Goal: Information Seeking & Learning: Learn about a topic

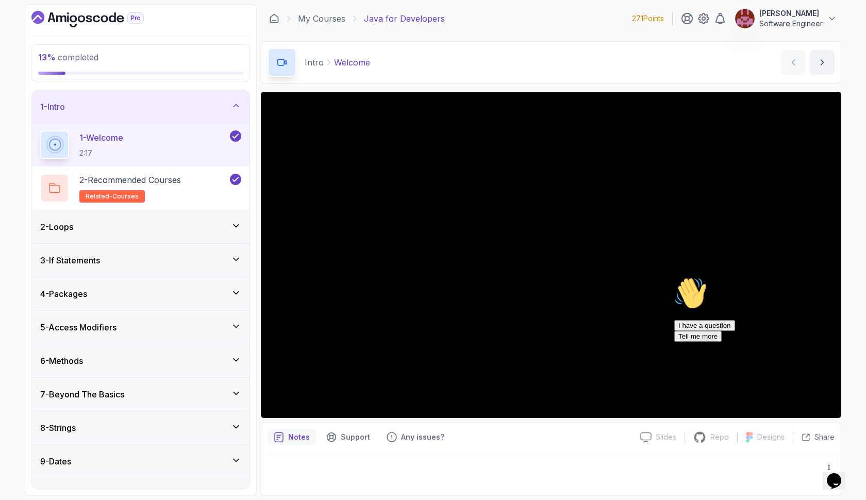
click at [177, 286] on div "4 - Packages" at bounding box center [141, 293] width 218 height 33
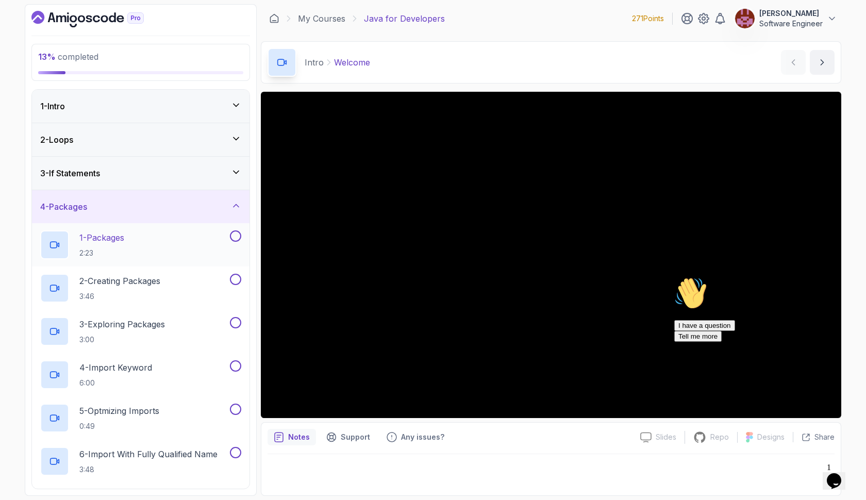
click at [158, 246] on div "1 - Packages 2:23" at bounding box center [134, 244] width 188 height 29
click at [674, 277] on icon "Chat attention grabber" at bounding box center [674, 277] width 0 height 0
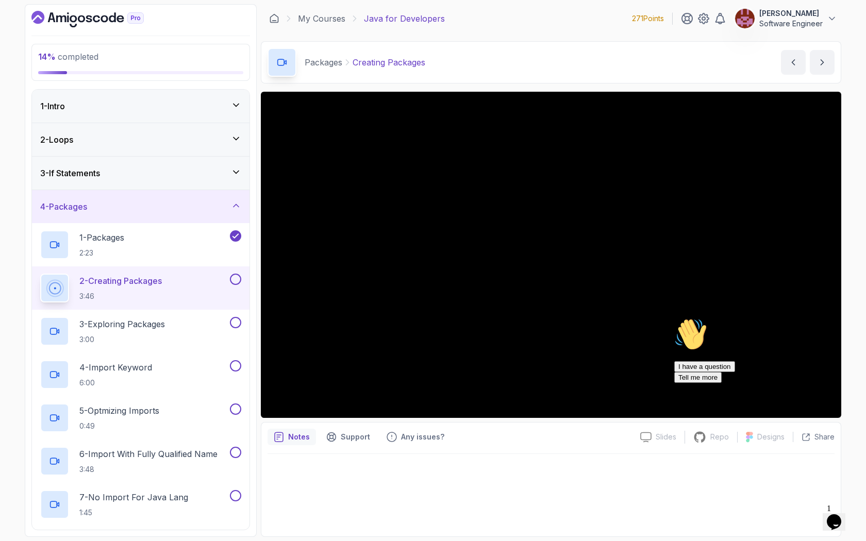
click at [674, 318] on icon "Chat attention grabber" at bounding box center [674, 318] width 0 height 0
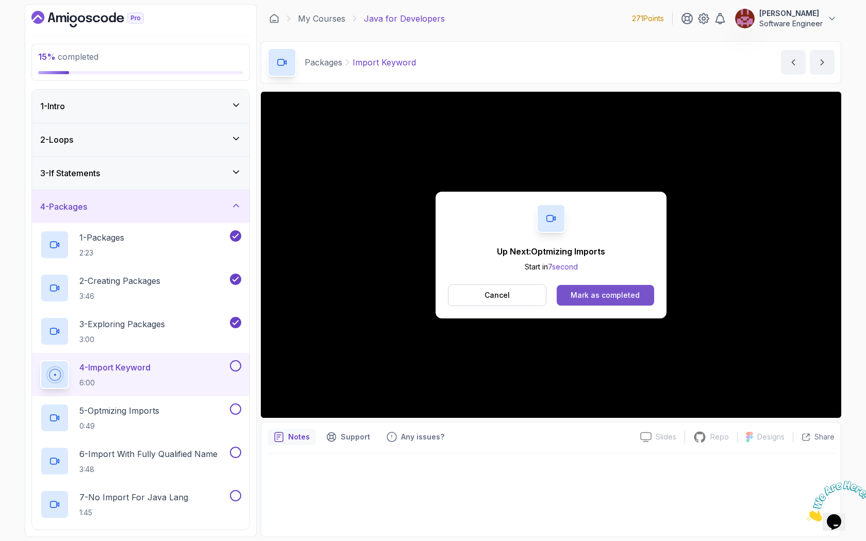
click at [584, 298] on div "Mark as completed" at bounding box center [605, 295] width 69 height 10
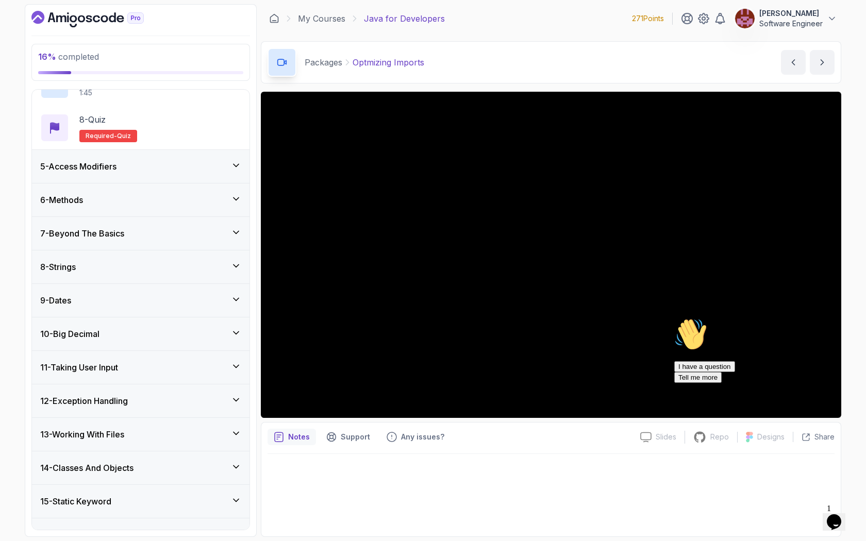
click at [172, 167] on div "5 - Access Modifiers" at bounding box center [140, 166] width 201 height 12
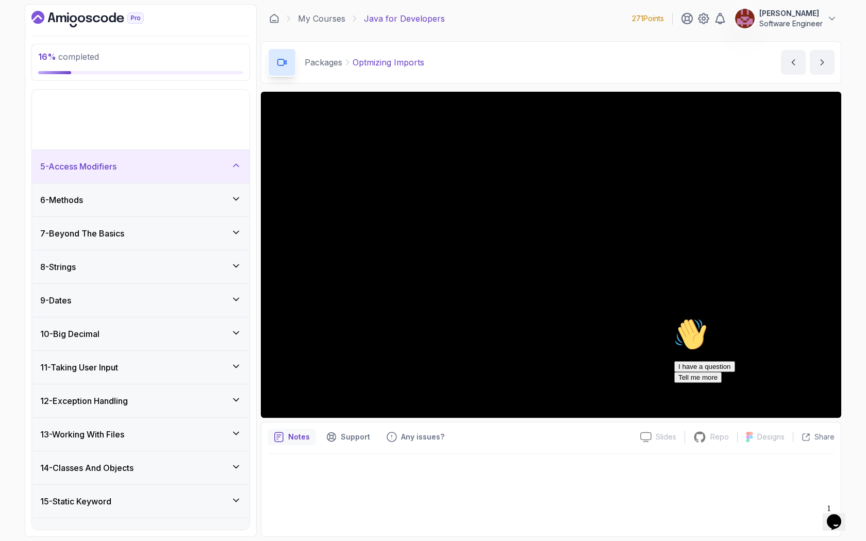
scroll to position [196, 0]
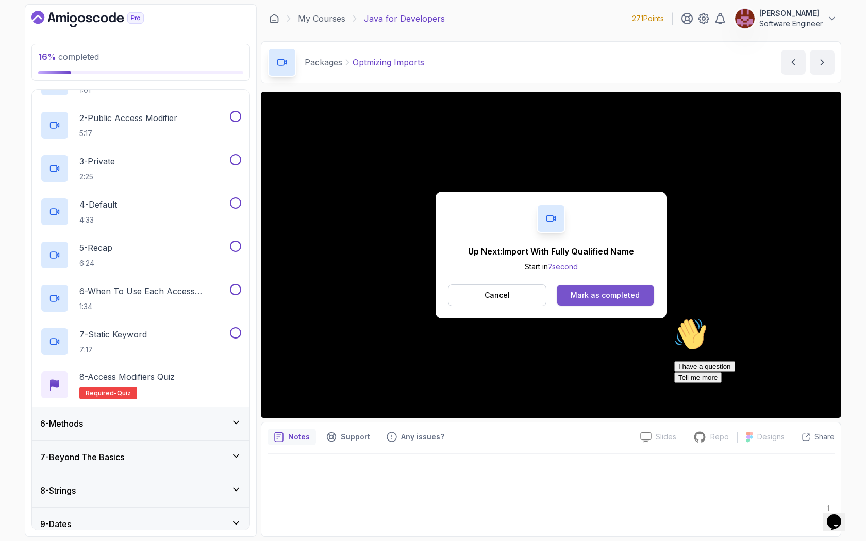
click at [596, 295] on div "Mark as completed" at bounding box center [605, 295] width 69 height 10
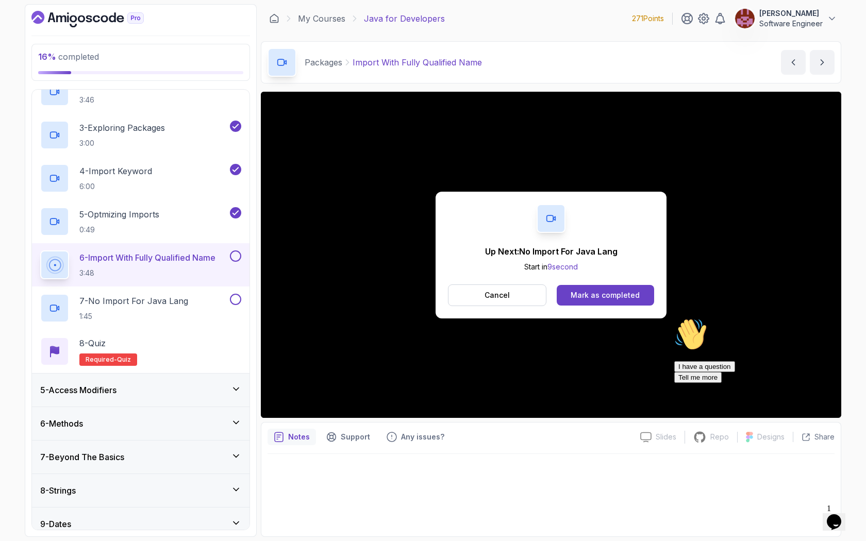
click at [596, 295] on div "Mark as completed" at bounding box center [605, 295] width 69 height 10
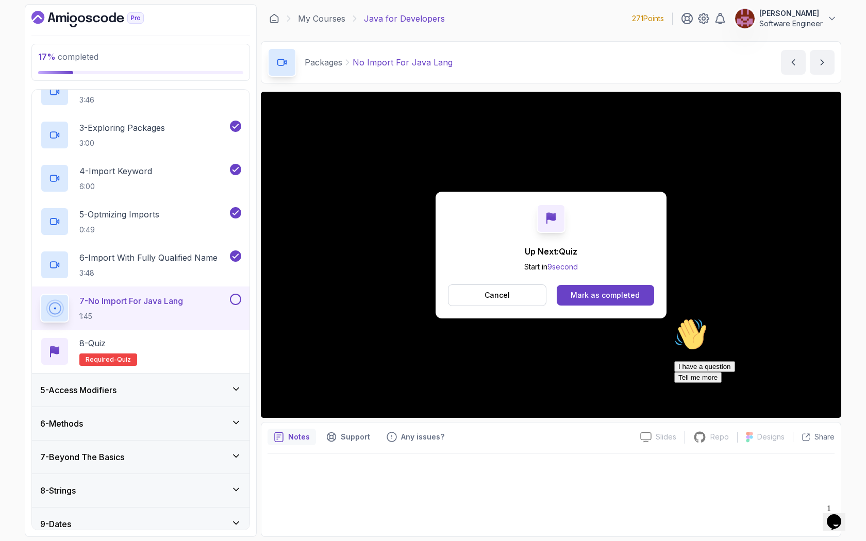
click at [596, 295] on div "Mark as completed" at bounding box center [605, 295] width 69 height 10
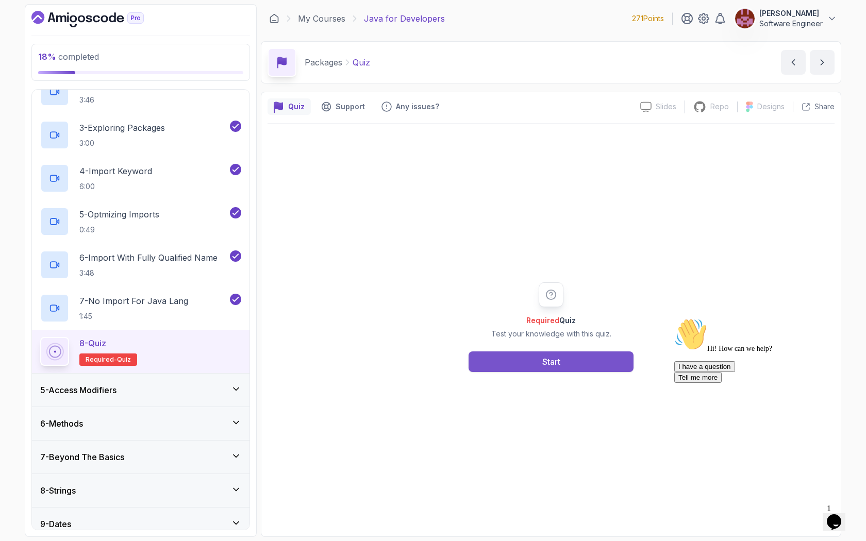
click at [578, 358] on button "Start" at bounding box center [551, 362] width 165 height 21
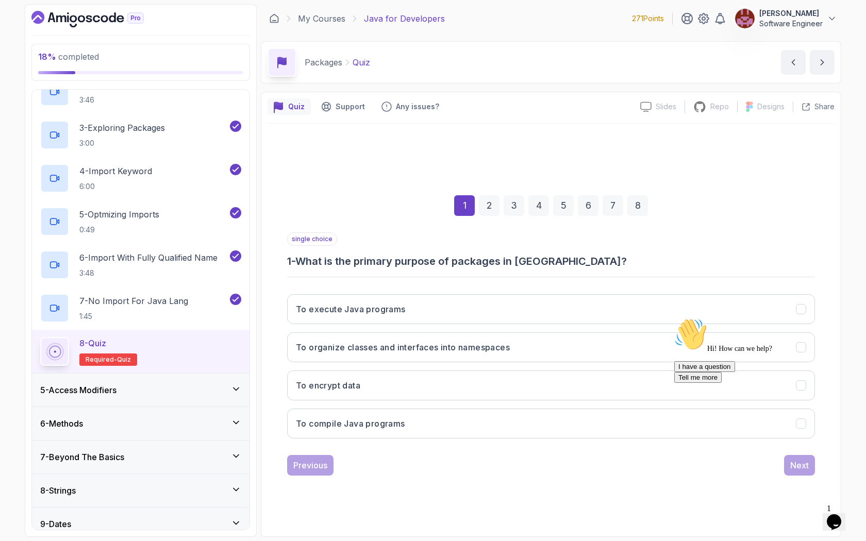
click at [674, 318] on icon "Chat attention grabber" at bounding box center [674, 318] width 0 height 0
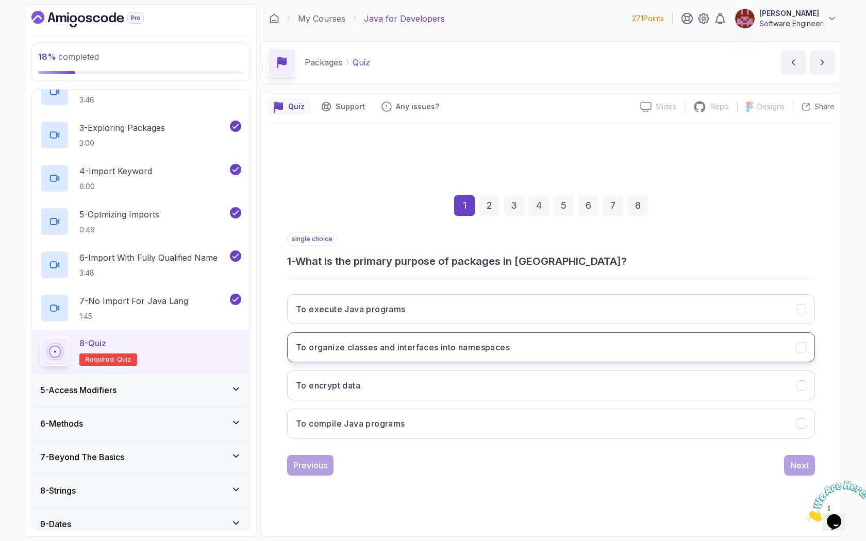
click at [746, 351] on button "To organize classes and interfaces into namespaces" at bounding box center [551, 348] width 528 height 30
click at [796, 465] on div "Next" at bounding box center [799, 465] width 19 height 12
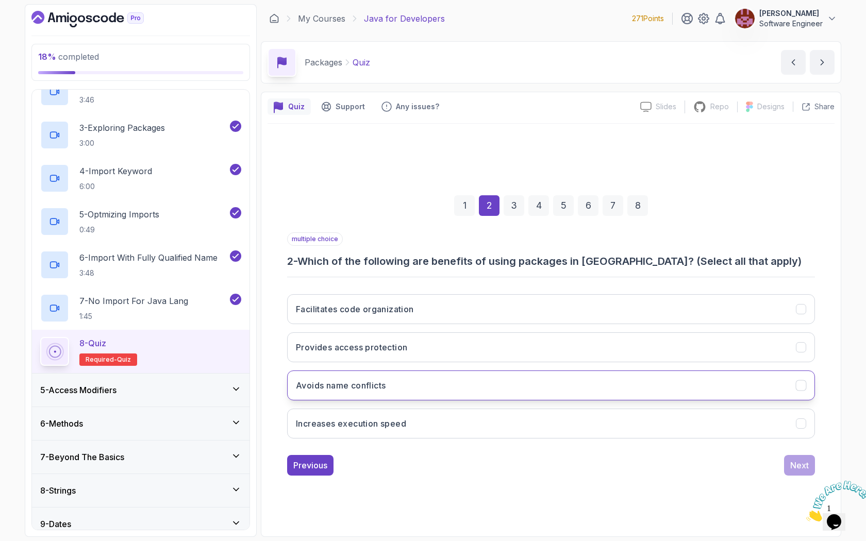
click at [714, 383] on button "Avoids name conflicts" at bounding box center [551, 386] width 528 height 30
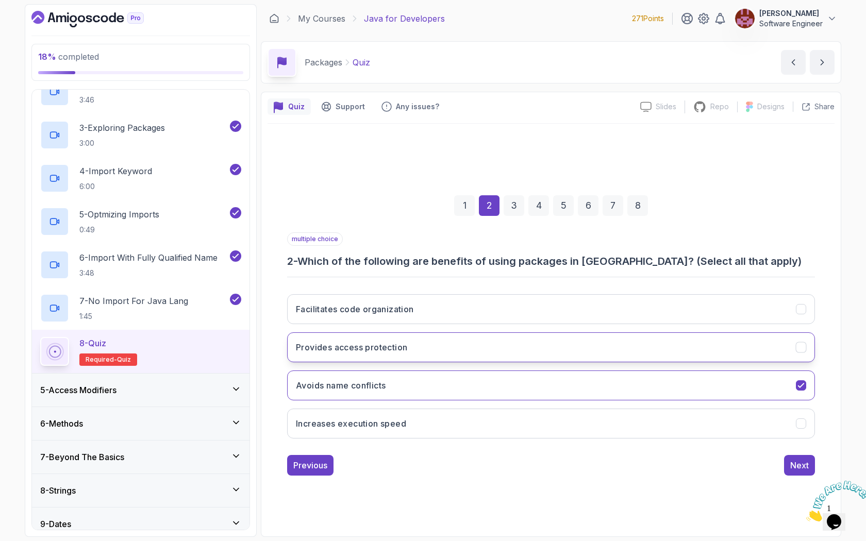
click at [680, 348] on button "Provides access protection" at bounding box center [551, 348] width 528 height 30
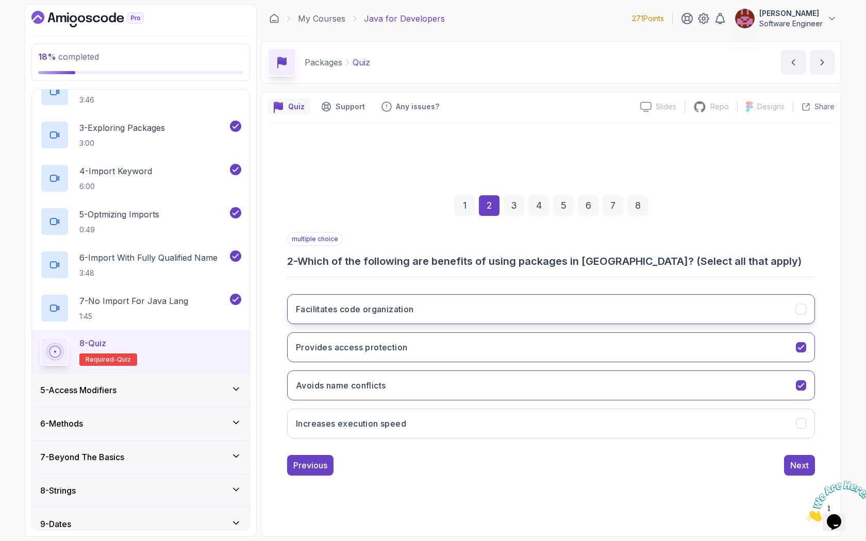
click at [683, 306] on button "Facilitates code organization" at bounding box center [551, 309] width 528 height 30
click at [792, 458] on button "Next" at bounding box center [799, 465] width 31 height 21
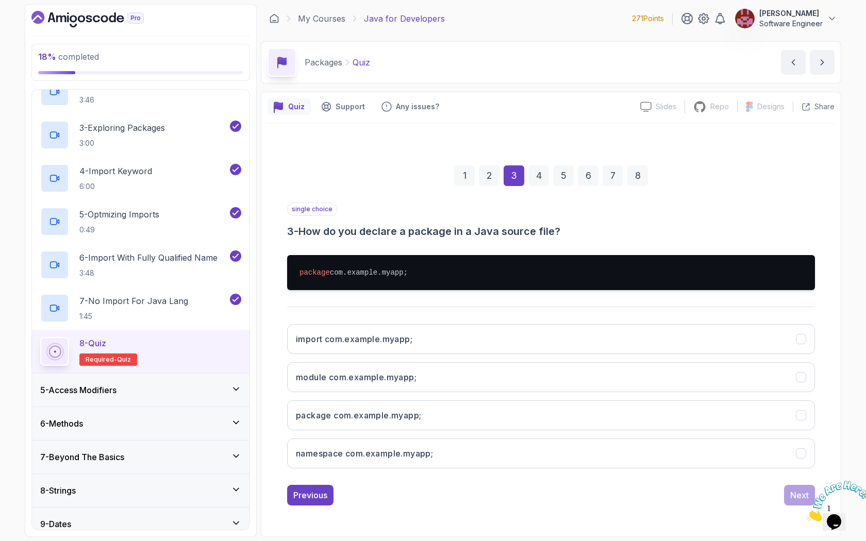
click at [718, 303] on div "single choice 3 - How do you declare a package in a Java source file? package c…" at bounding box center [551, 340] width 528 height 274
click at [712, 327] on button "import com.example.myapp;" at bounding box center [551, 339] width 528 height 30
click at [799, 493] on div "Next" at bounding box center [799, 495] width 19 height 12
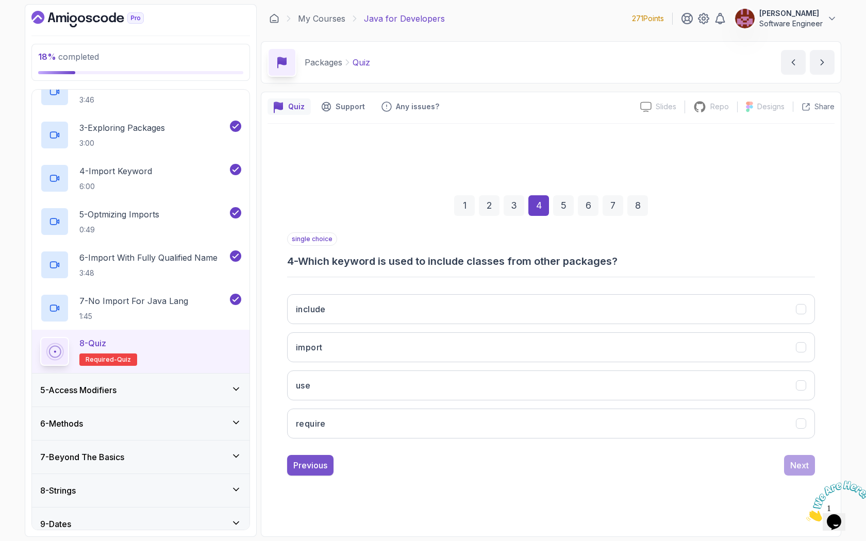
click at [320, 467] on div "Previous" at bounding box center [310, 465] width 34 height 12
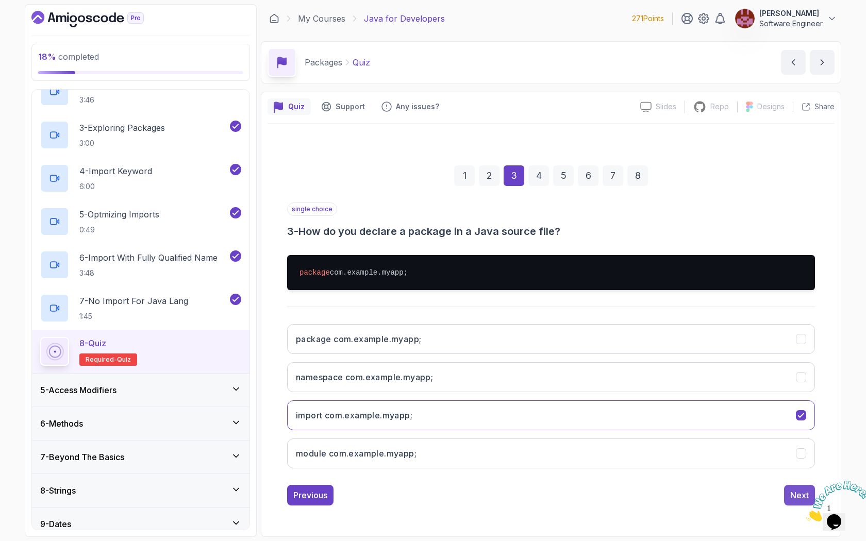
click at [796, 491] on div "Next" at bounding box center [799, 495] width 19 height 12
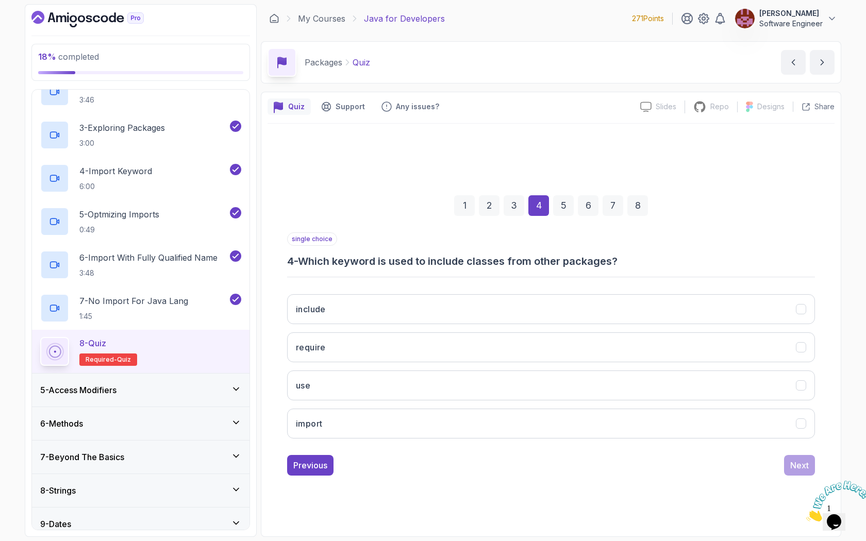
click at [486, 405] on div "include require use import" at bounding box center [551, 366] width 528 height 161
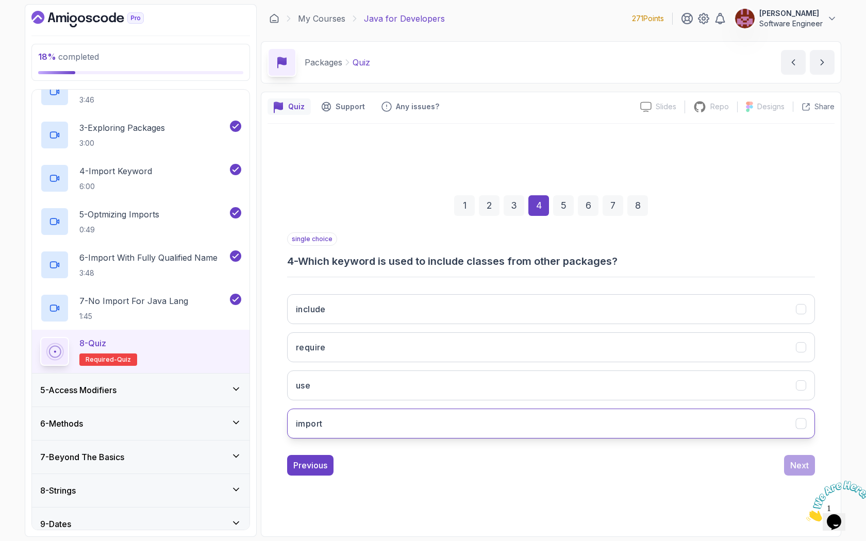
click at [451, 417] on button "import" at bounding box center [551, 424] width 528 height 30
click at [326, 464] on div "Previous" at bounding box center [310, 465] width 34 height 12
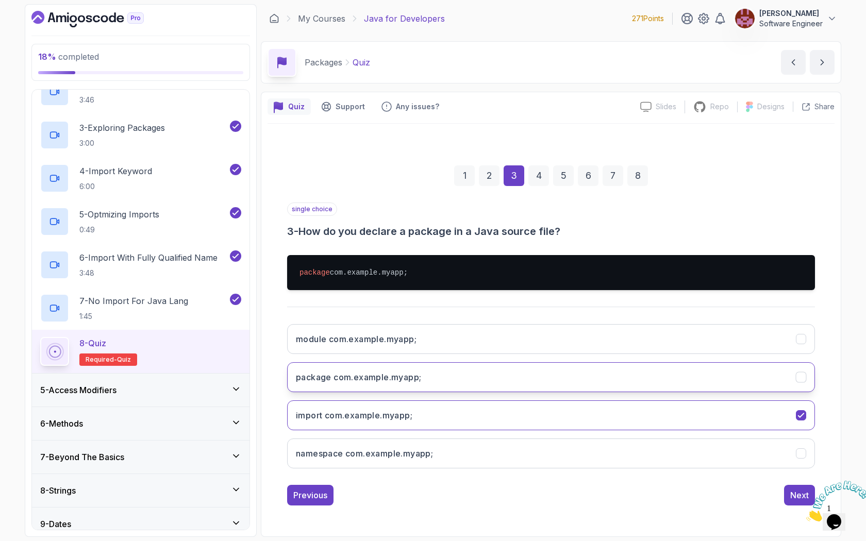
click at [355, 378] on h3 "package com.example.myapp;" at bounding box center [358, 377] width 125 height 12
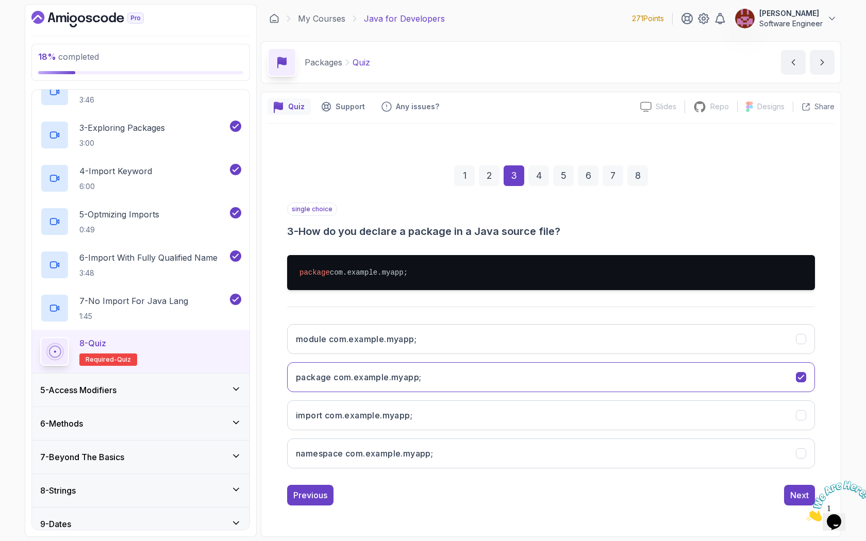
click at [806, 491] on img at bounding box center [838, 501] width 64 height 41
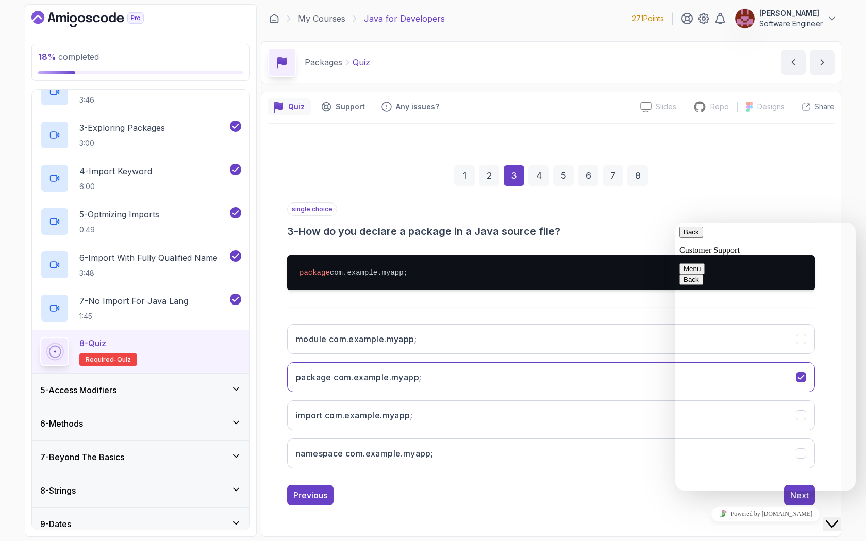
click at [838, 500] on icon "Close Chat This icon closes the chat window." at bounding box center [832, 524] width 12 height 12
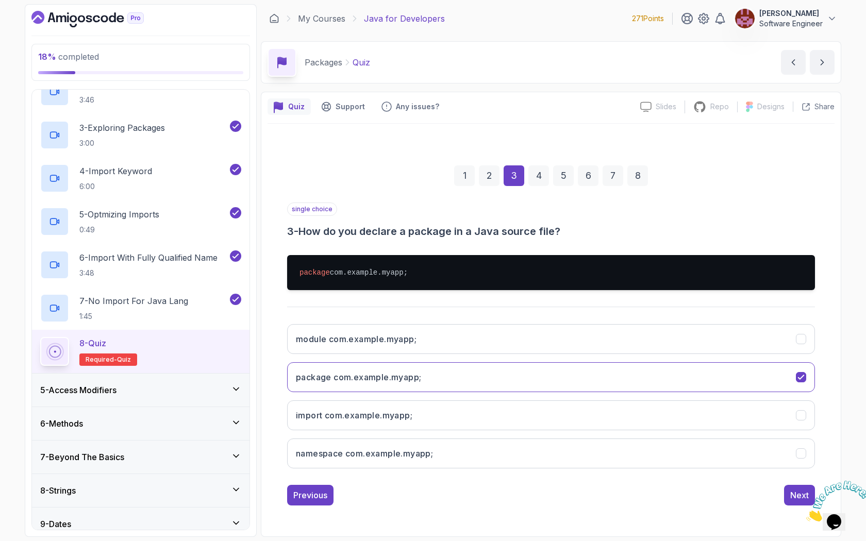
click at [806, 500] on icon "Close" at bounding box center [806, 519] width 0 height 9
click at [801, 492] on div "Next" at bounding box center [799, 495] width 19 height 12
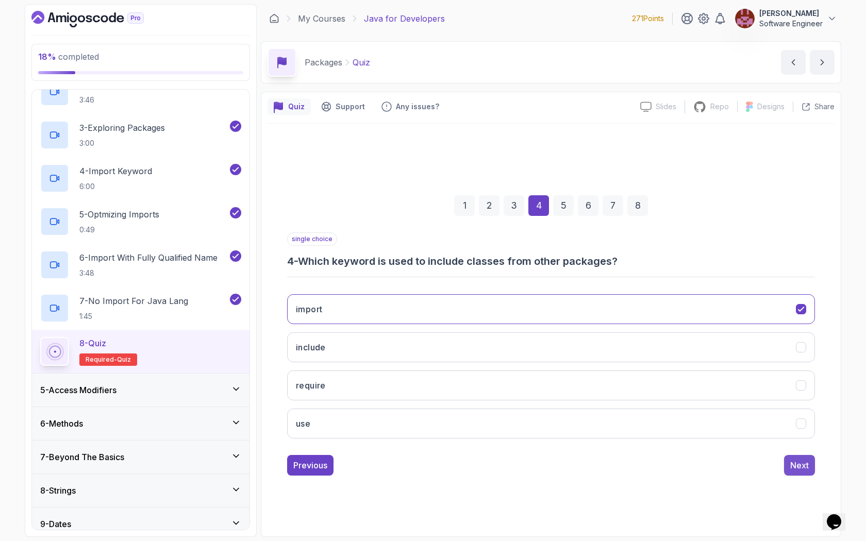
click at [796, 466] on div "Next" at bounding box center [799, 465] width 19 height 12
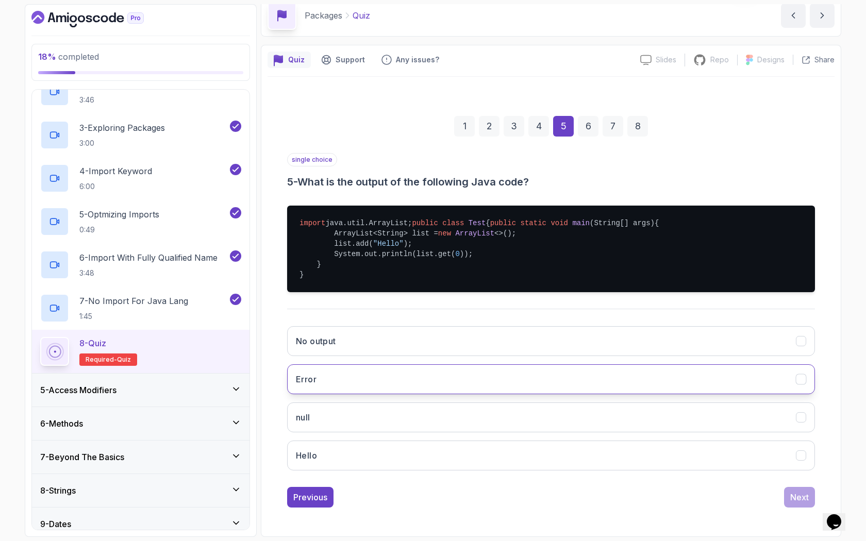
scroll to position [68, 0]
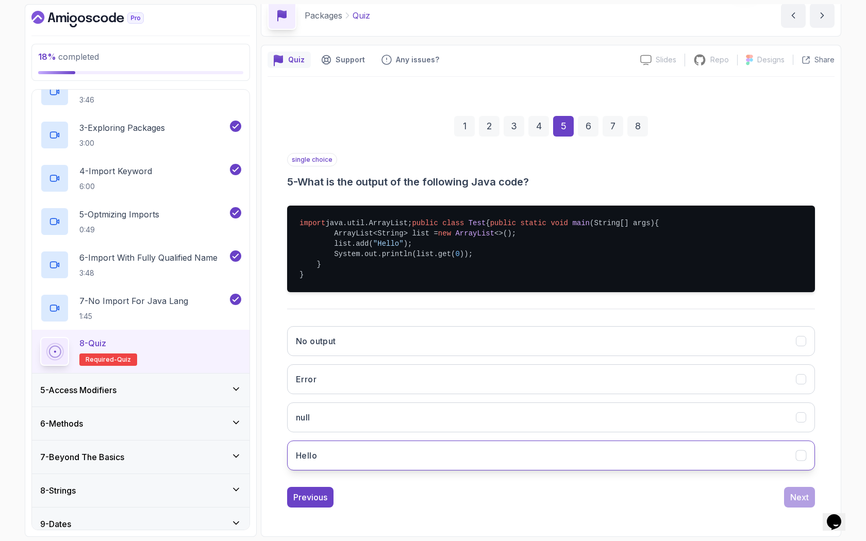
click at [594, 451] on button "Hello" at bounding box center [551, 456] width 528 height 30
click at [798, 493] on div "Next" at bounding box center [799, 497] width 19 height 12
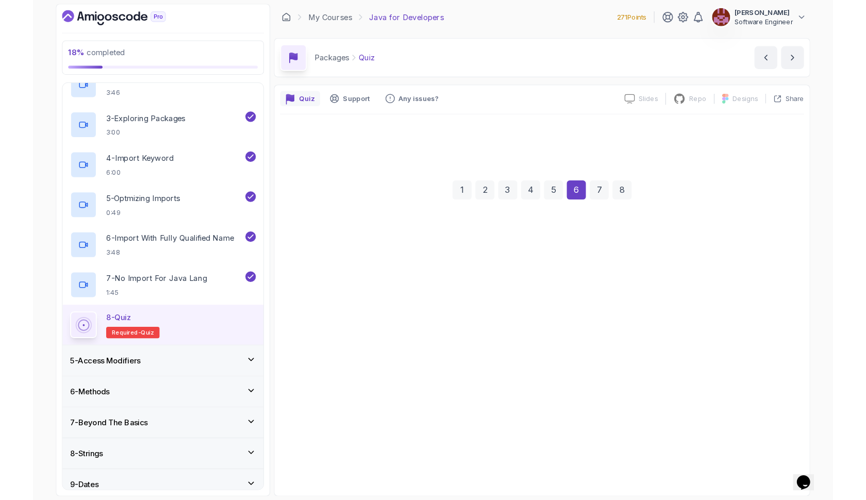
scroll to position [0, 0]
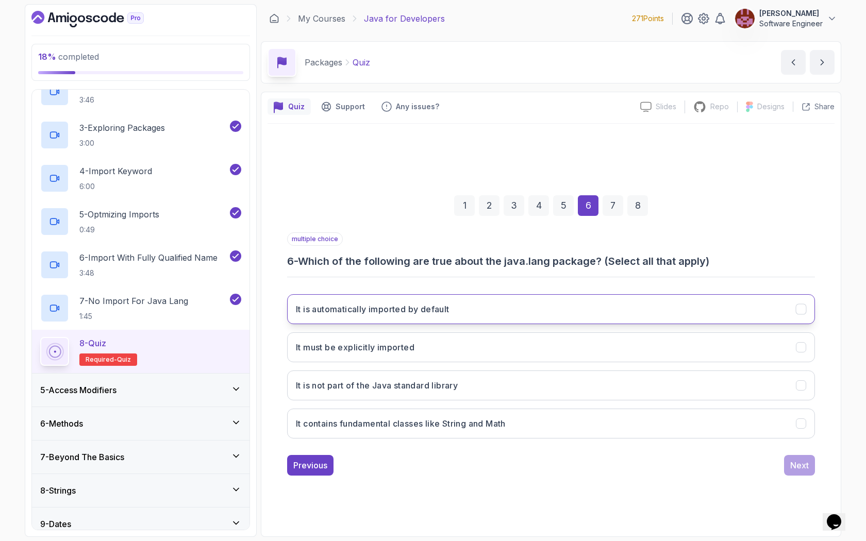
click at [561, 301] on button "It is automatically imported by default" at bounding box center [551, 309] width 528 height 30
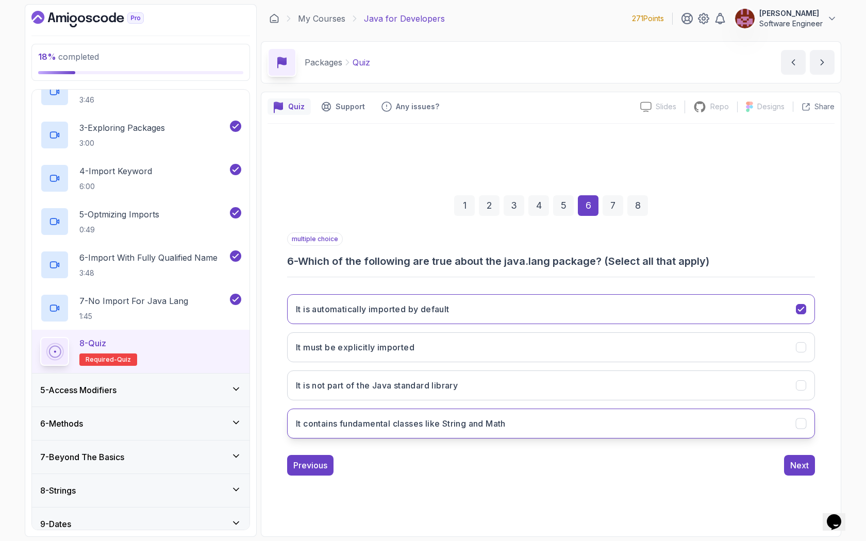
click at [524, 424] on button "It contains fundamental classes like String and Math" at bounding box center [551, 424] width 528 height 30
click at [793, 462] on div "Next" at bounding box center [799, 465] width 19 height 12
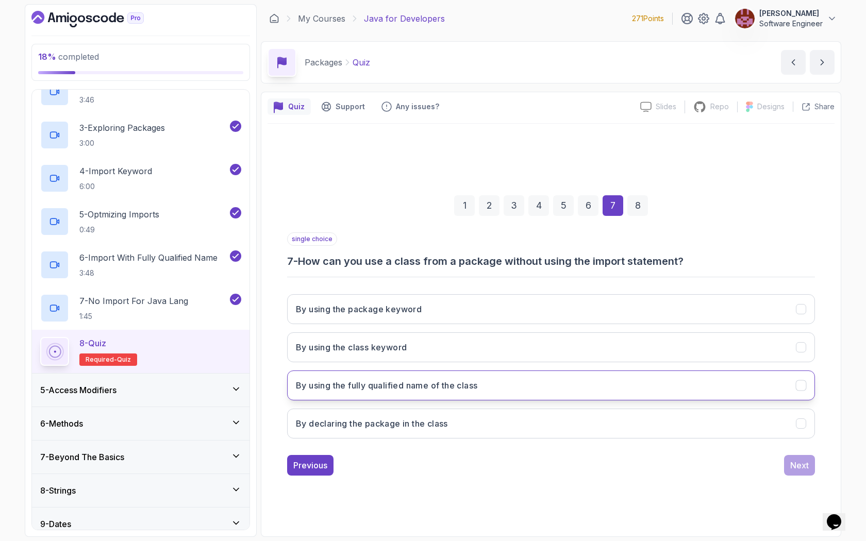
click at [637, 374] on button "By using the fully qualified name of the class" at bounding box center [551, 386] width 528 height 30
click at [799, 467] on div "Next" at bounding box center [799, 465] width 19 height 12
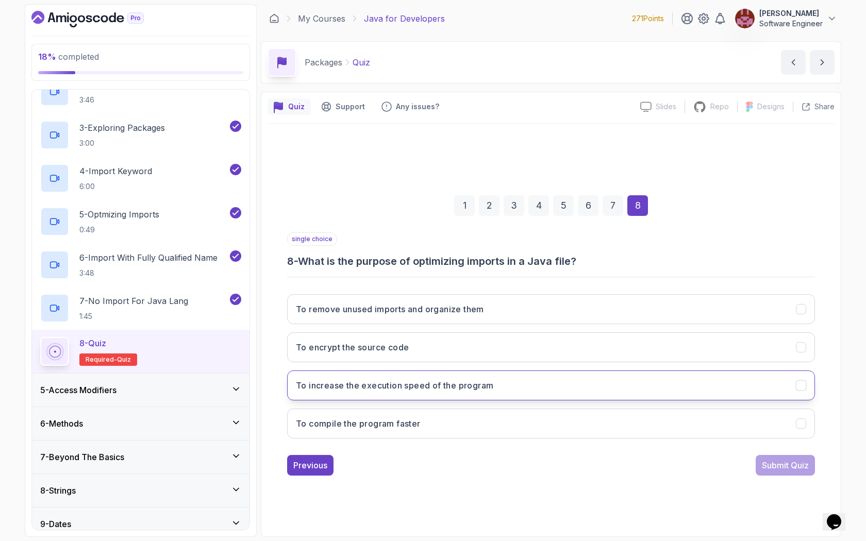
click at [641, 376] on button "To increase the execution speed of the program" at bounding box center [551, 386] width 528 height 30
click at [767, 462] on div "Submit Quiz" at bounding box center [785, 465] width 47 height 12
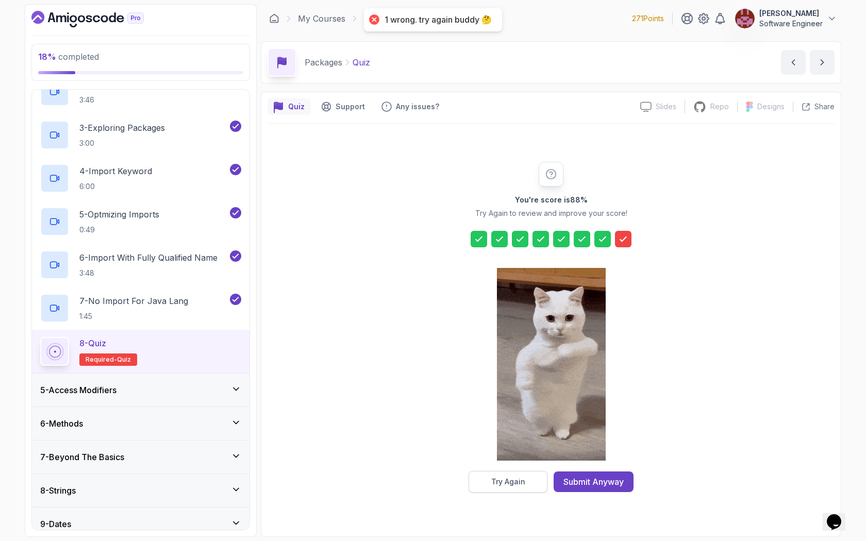
click at [494, 485] on div "Try Again" at bounding box center [508, 482] width 34 height 10
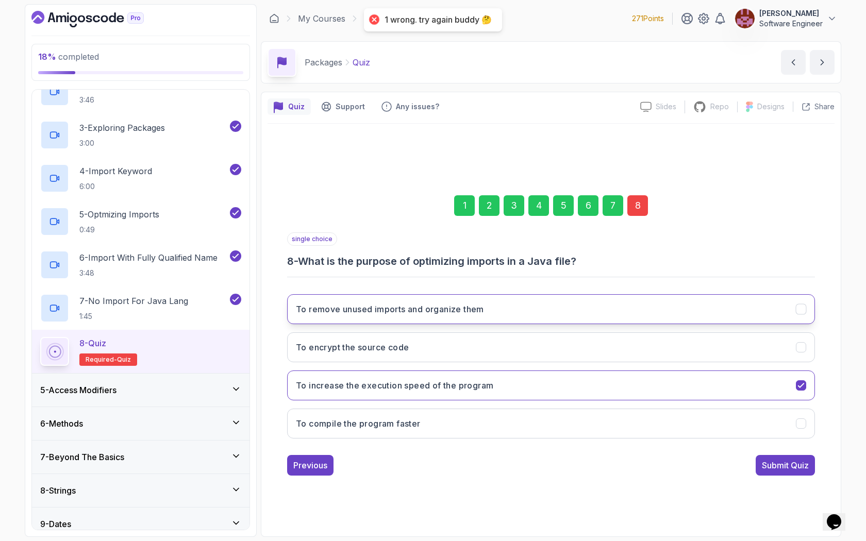
click at [478, 314] on h3 "To remove unused imports and organize them" at bounding box center [390, 309] width 188 height 12
click at [769, 459] on div "Submit Quiz" at bounding box center [785, 465] width 47 height 12
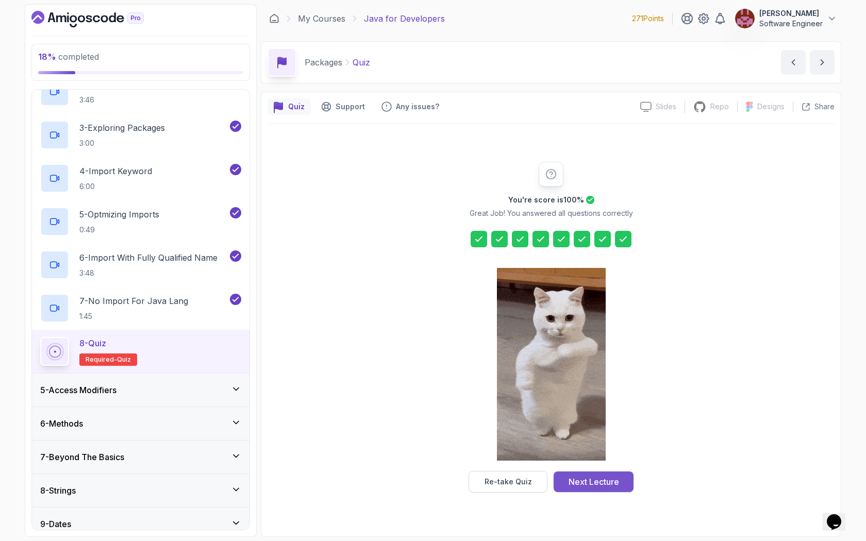
click at [617, 485] on div "Next Lecture" at bounding box center [594, 482] width 51 height 12
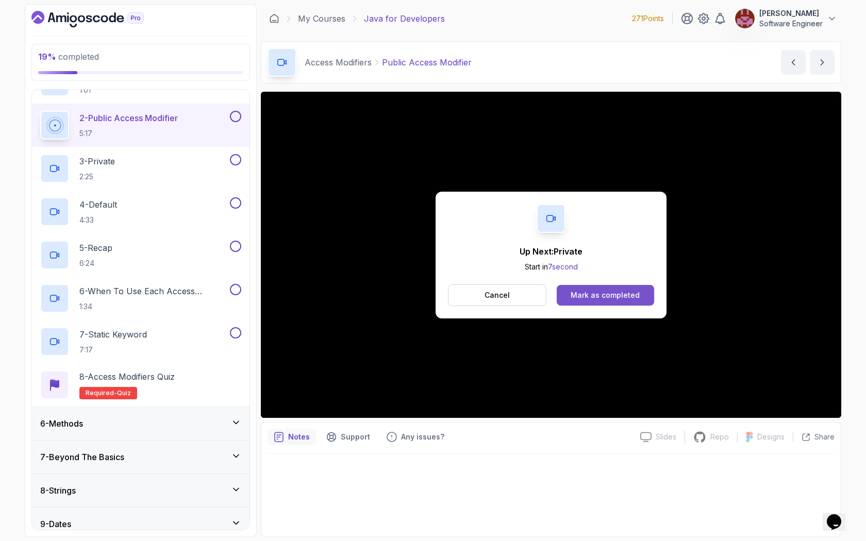
click at [609, 296] on div "Mark as completed" at bounding box center [605, 295] width 69 height 10
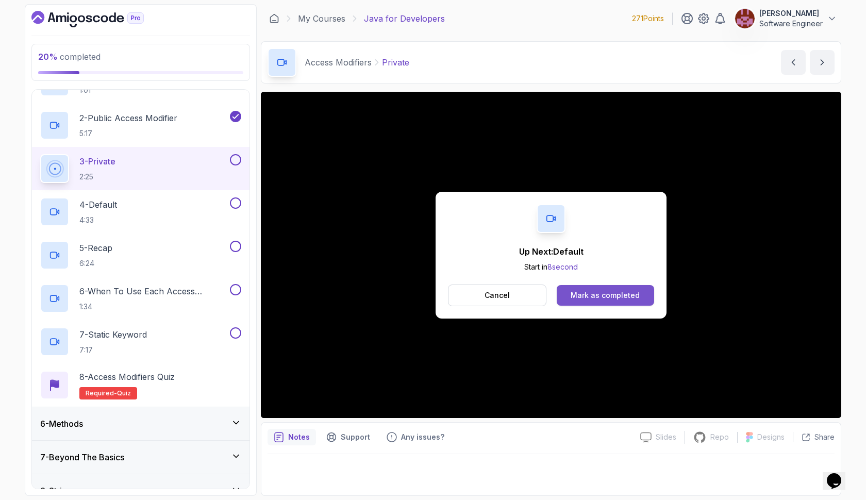
click at [603, 291] on div "Mark as completed" at bounding box center [605, 295] width 69 height 10
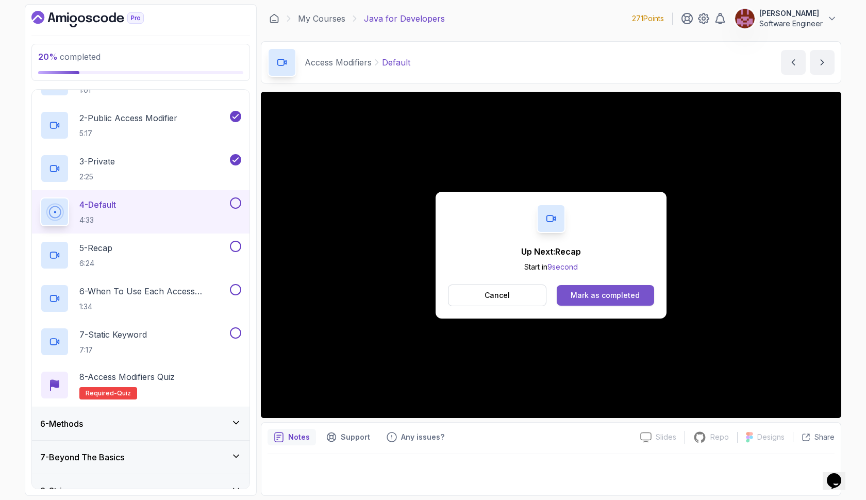
click at [606, 293] on div "Mark as completed" at bounding box center [605, 295] width 69 height 10
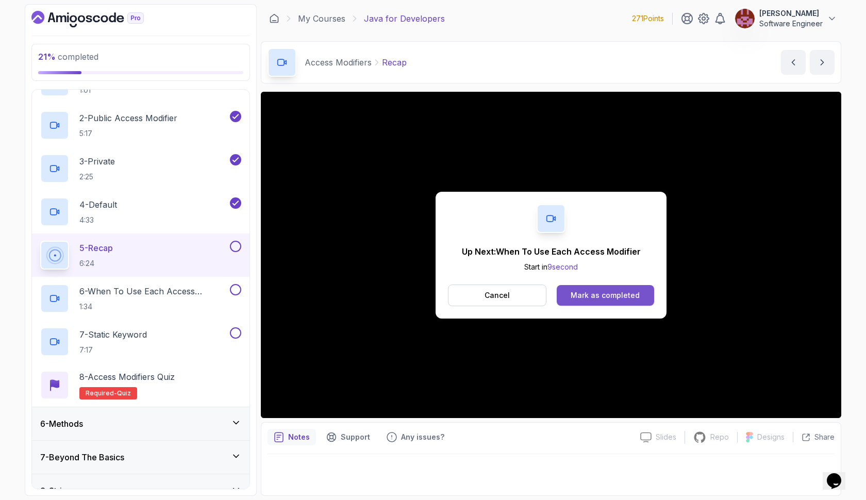
click at [617, 290] on div "Mark as completed" at bounding box center [605, 295] width 69 height 10
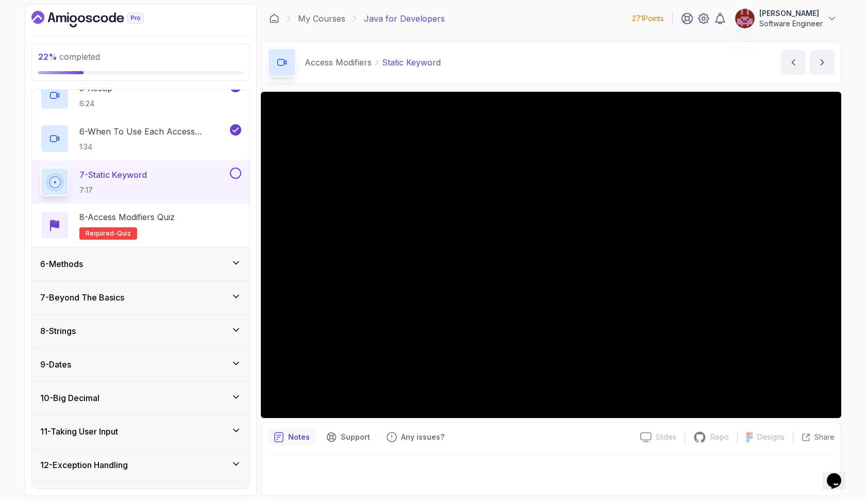
scroll to position [362, 0]
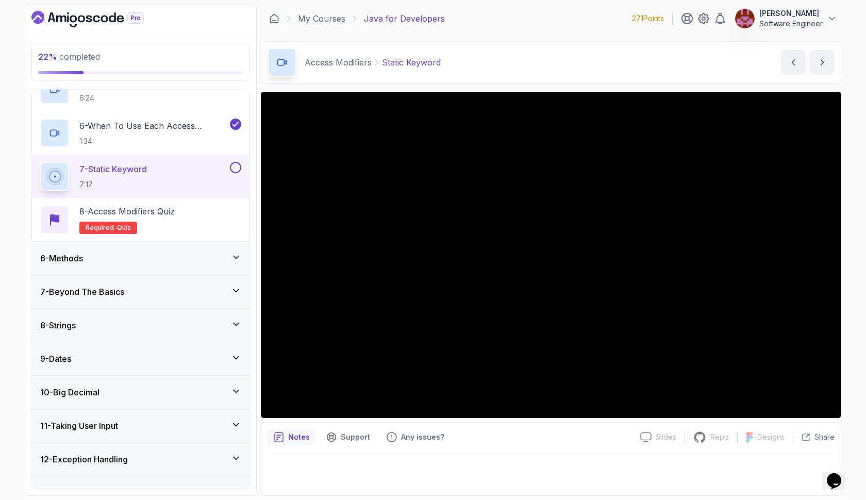
click at [238, 256] on icon at bounding box center [236, 257] width 5 height 3
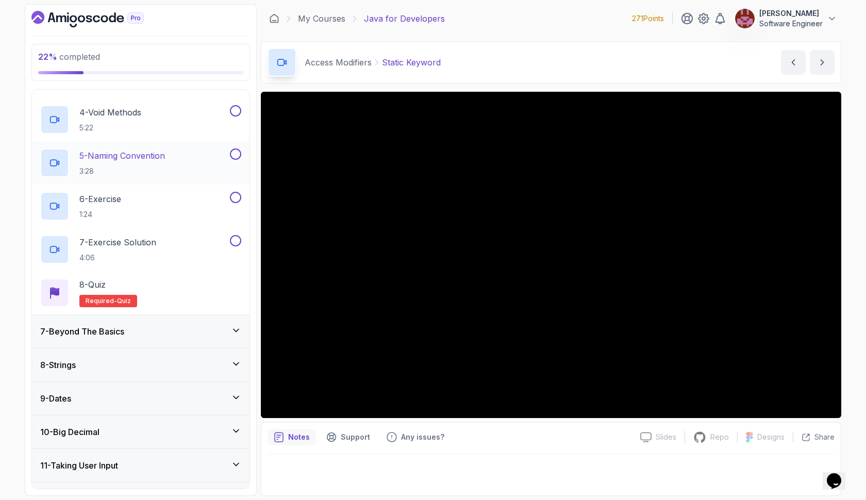
scroll to position [323, 0]
click at [238, 329] on icon at bounding box center [236, 329] width 5 height 3
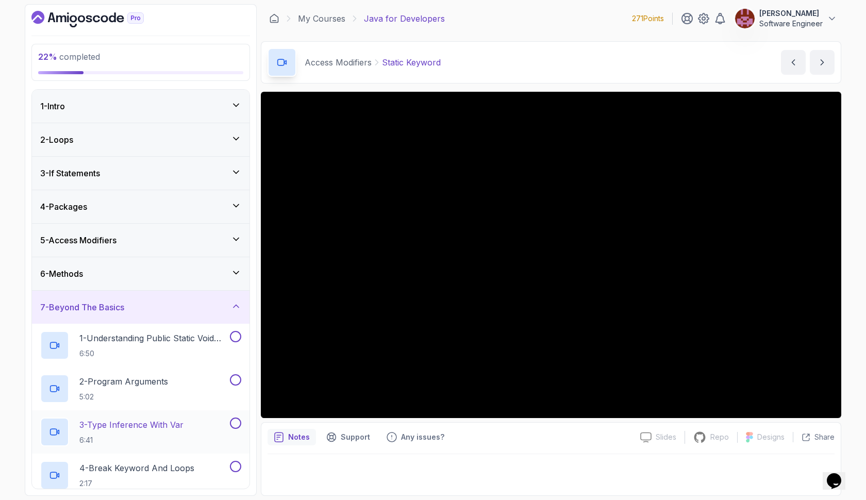
scroll to position [0, 0]
click at [236, 273] on icon at bounding box center [236, 273] width 10 height 10
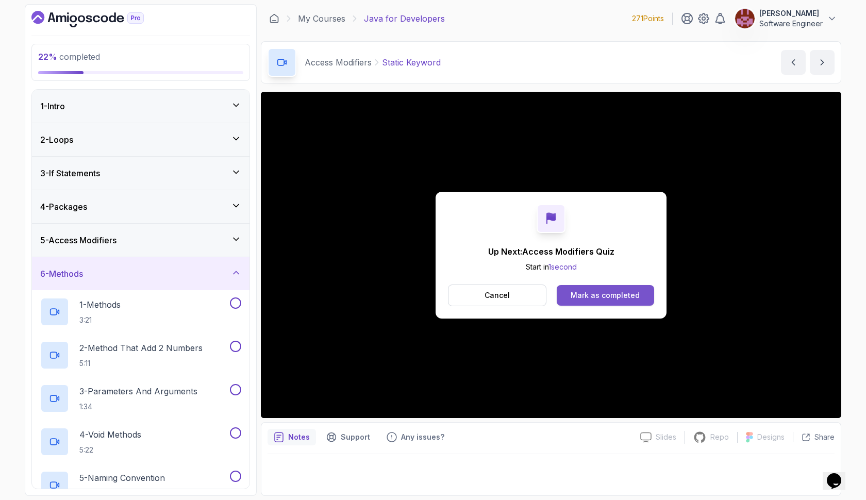
click at [576, 293] on div "Mark as completed" at bounding box center [605, 295] width 69 height 10
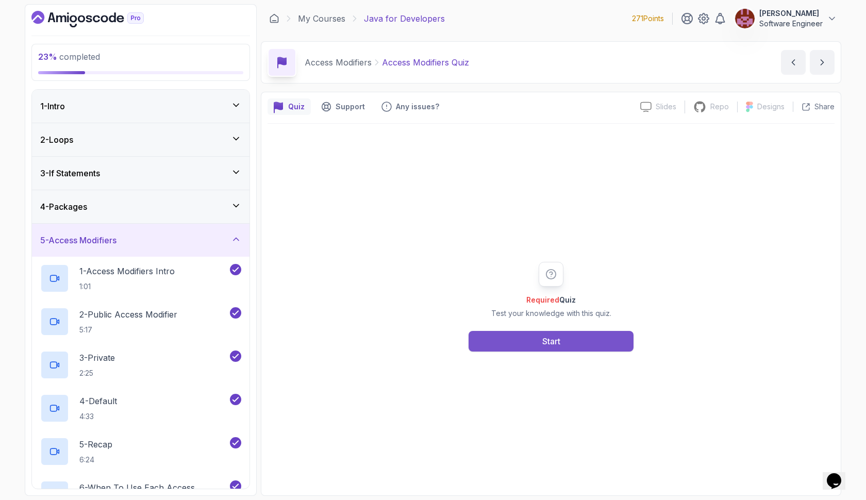
click at [538, 335] on button "Start" at bounding box center [551, 341] width 165 height 21
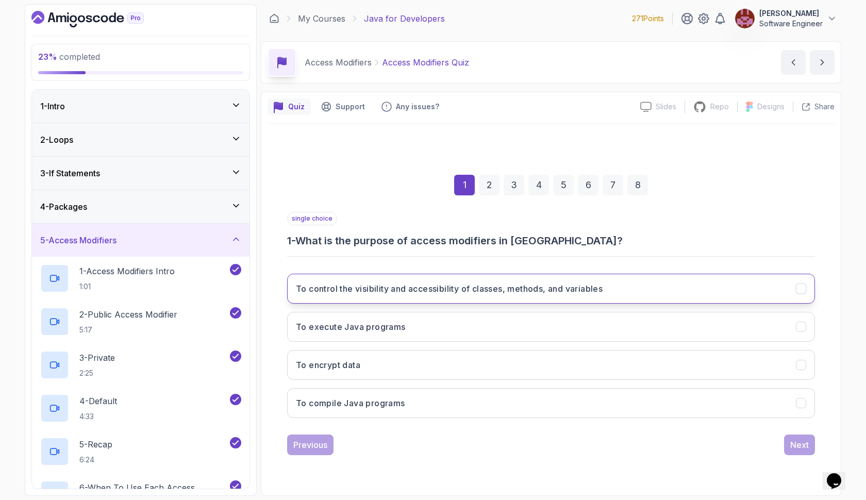
click at [571, 292] on h3 "To control the visibility and accessibility of classes, methods, and variables" at bounding box center [449, 289] width 307 height 12
click at [804, 446] on div "Next" at bounding box center [799, 445] width 19 height 12
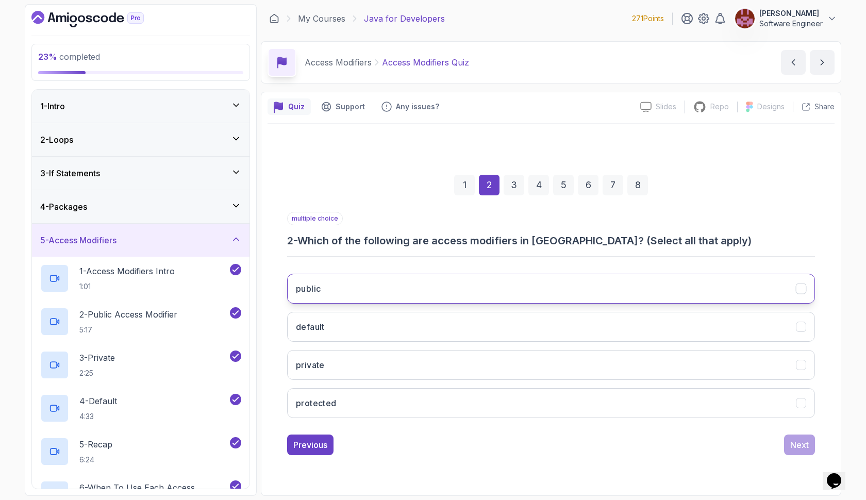
click at [701, 284] on button "public" at bounding box center [551, 289] width 528 height 30
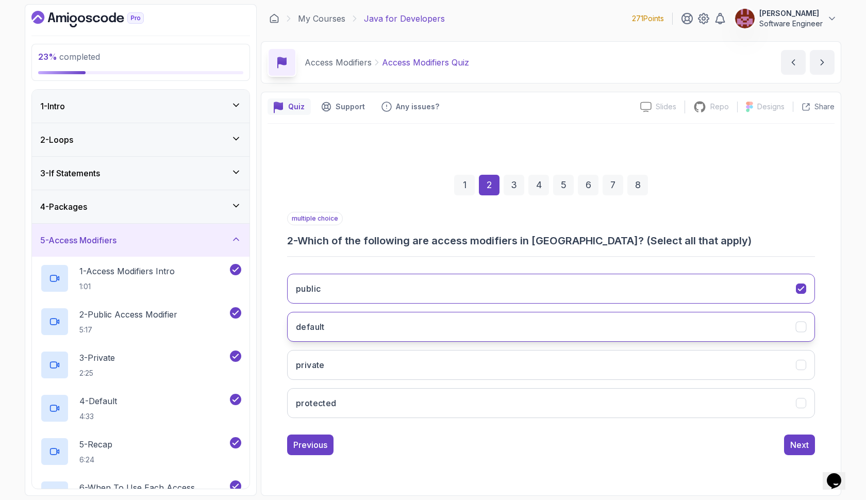
click at [685, 328] on button "default" at bounding box center [551, 327] width 528 height 30
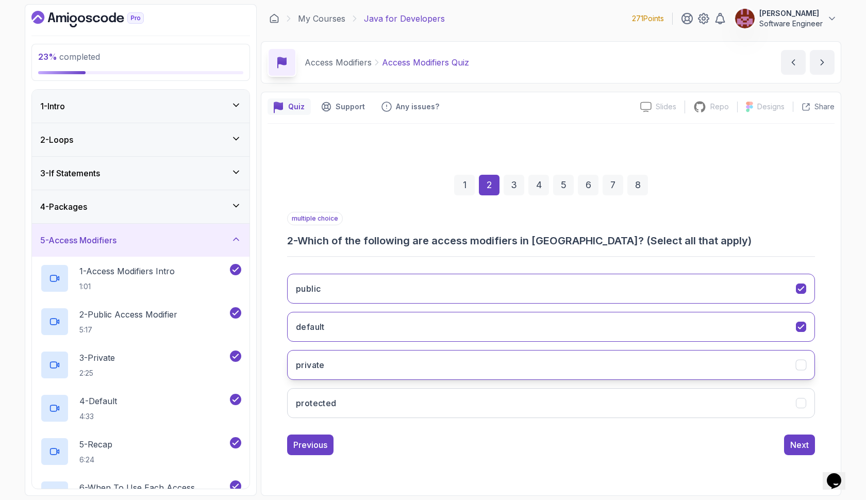
click at [669, 365] on button "private" at bounding box center [551, 365] width 528 height 30
click at [664, 404] on button "protected" at bounding box center [551, 403] width 528 height 30
click at [799, 444] on div "Next" at bounding box center [799, 445] width 19 height 12
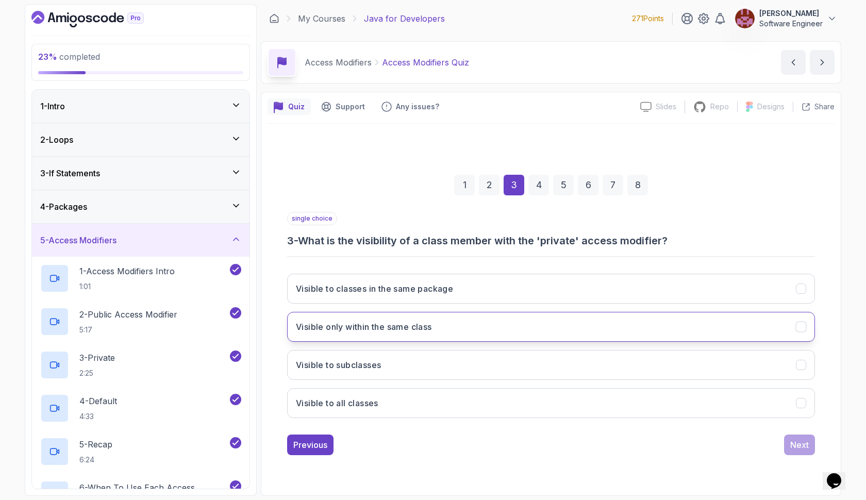
click at [755, 333] on button "Visible only within the same class" at bounding box center [551, 327] width 528 height 30
click at [796, 450] on div "Next" at bounding box center [799, 445] width 19 height 12
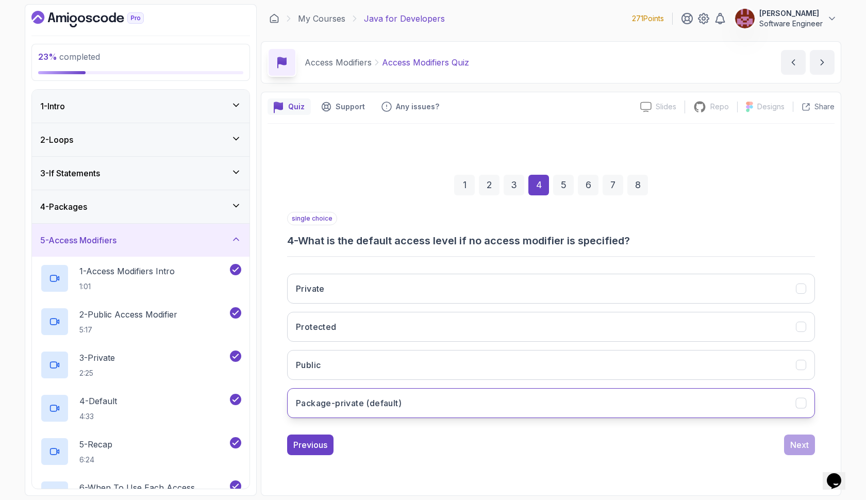
click at [721, 404] on button "Package-private (default)" at bounding box center [551, 403] width 528 height 30
click at [798, 447] on div "Next" at bounding box center [799, 445] width 19 height 12
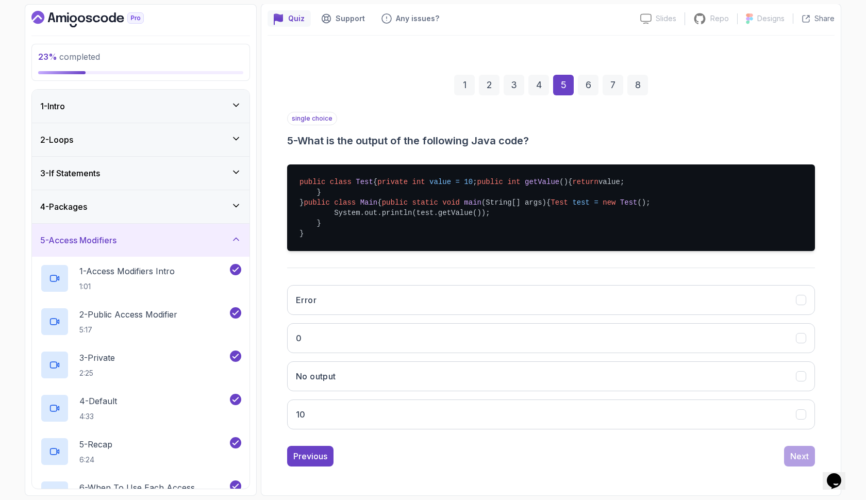
scroll to position [137, 0]
click at [590, 427] on button "10" at bounding box center [551, 415] width 528 height 30
click at [801, 467] on button "Next" at bounding box center [799, 456] width 31 height 21
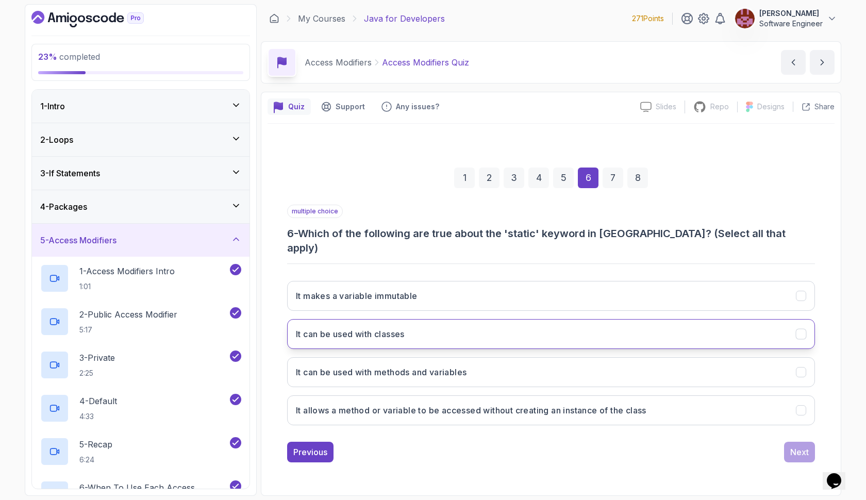
scroll to position [0, 0]
click at [512, 333] on button "It can be used with classes" at bounding box center [551, 334] width 528 height 30
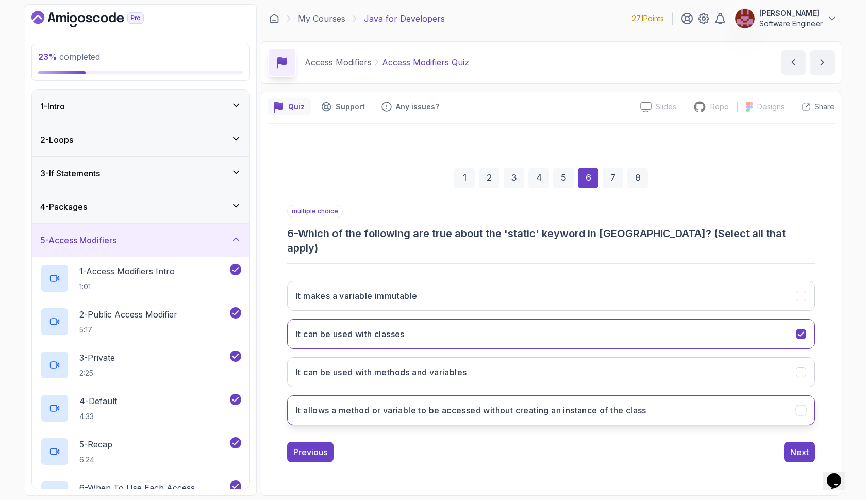
click at [492, 404] on h3 "It allows a method or variable to be accessed without creating an instance of t…" at bounding box center [471, 410] width 351 height 12
click at [798, 446] on div "Next" at bounding box center [799, 452] width 19 height 12
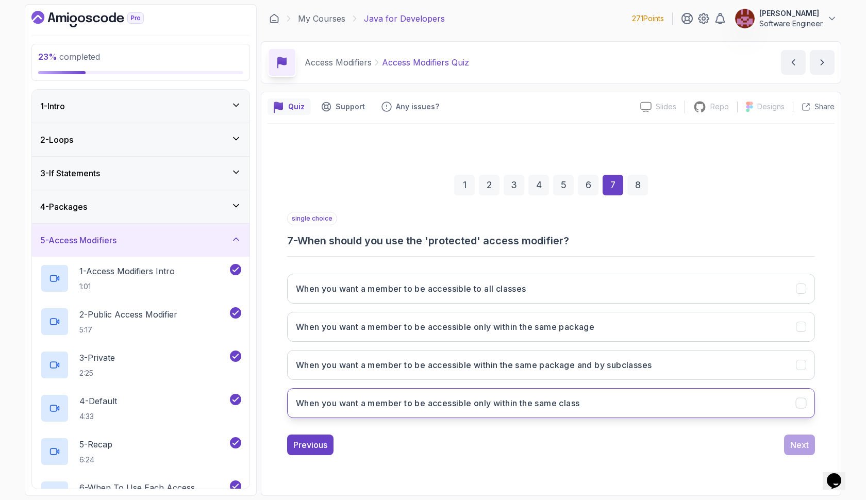
click at [676, 399] on button "When you want a member to be accessible only within the same class" at bounding box center [551, 403] width 528 height 30
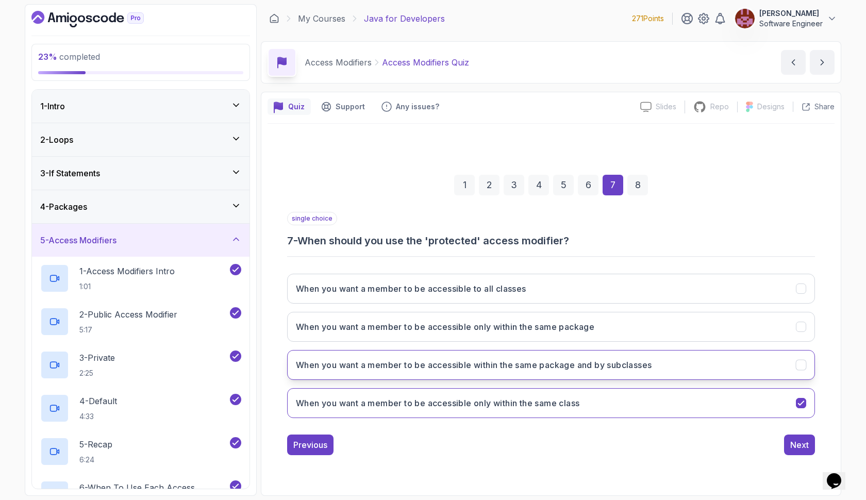
click at [780, 358] on button "When you want a member to be accessible within the same package and by subclass…" at bounding box center [551, 365] width 528 height 30
click at [795, 446] on div "Next" at bounding box center [799, 445] width 19 height 12
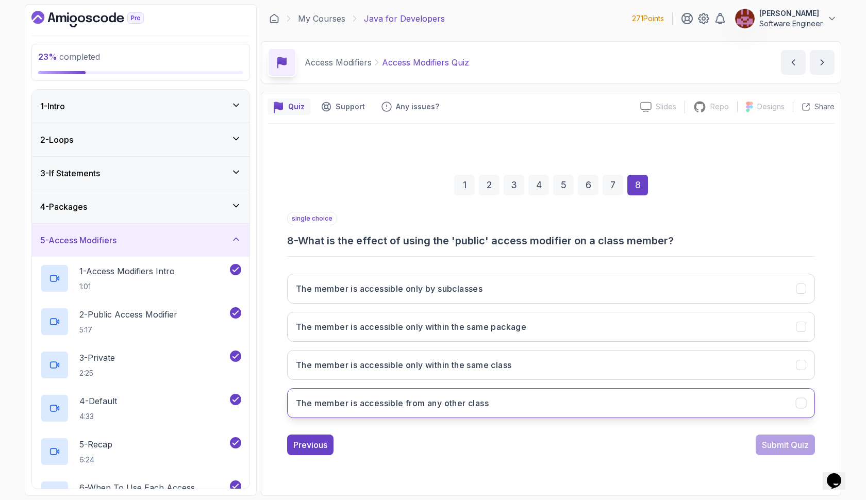
click at [627, 409] on button "The member is accessible from any other class" at bounding box center [551, 403] width 528 height 30
click at [783, 444] on div "Submit Quiz" at bounding box center [785, 445] width 47 height 12
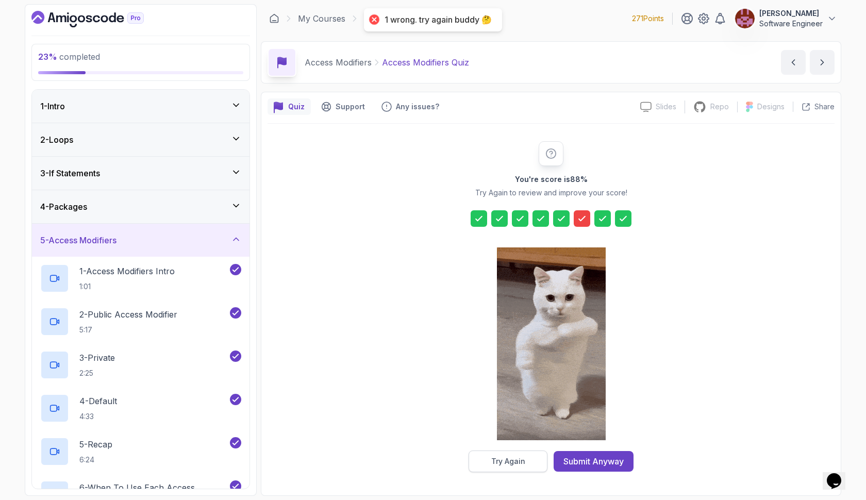
click at [512, 465] on div "Try Again" at bounding box center [508, 461] width 34 height 10
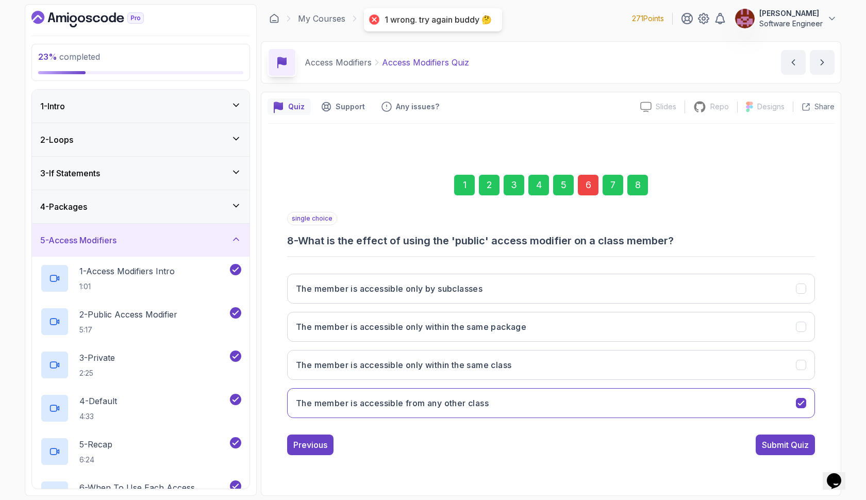
click at [590, 186] on div "6" at bounding box center [588, 185] width 21 height 21
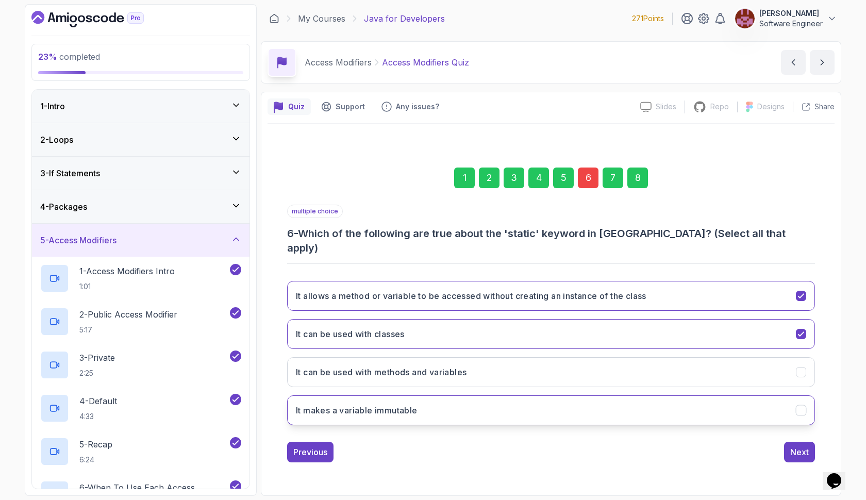
click at [552, 416] on button "It makes a variable immutable" at bounding box center [551, 410] width 528 height 30
click at [795, 448] on div "Next" at bounding box center [799, 452] width 19 height 12
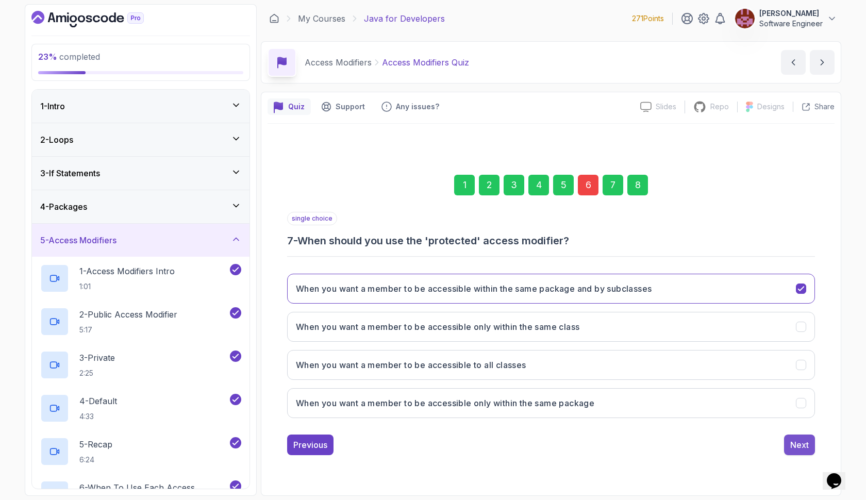
click at [794, 441] on div "Next" at bounding box center [799, 445] width 19 height 12
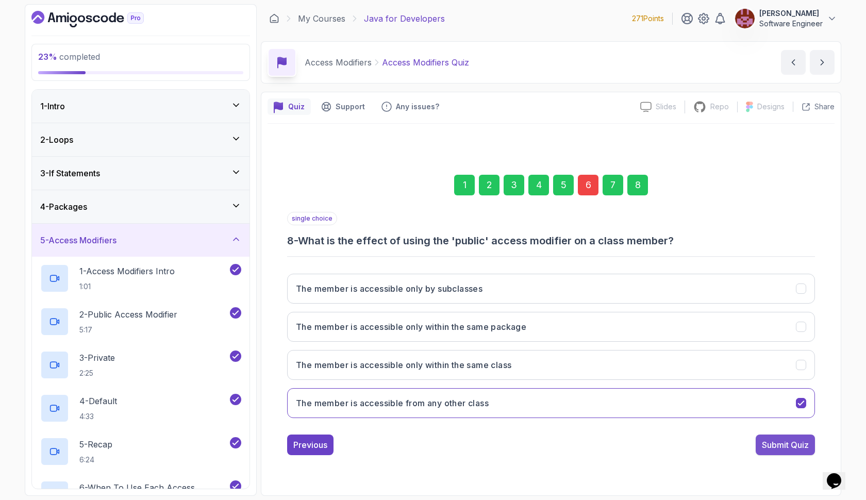
click at [792, 442] on div "Submit Quiz" at bounding box center [785, 445] width 47 height 12
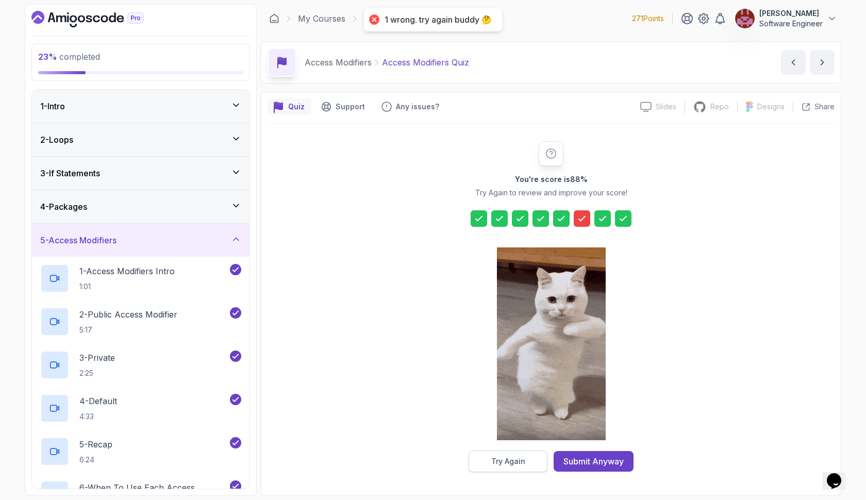
click at [542, 459] on button "Try Again" at bounding box center [508, 462] width 79 height 22
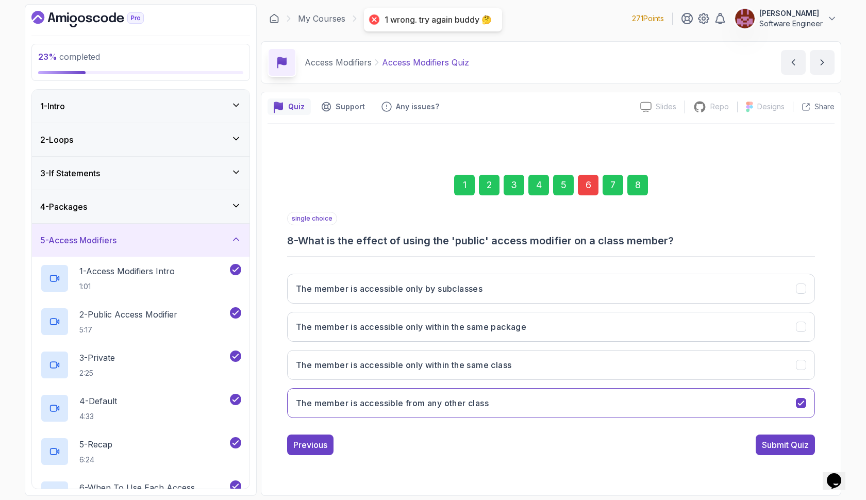
click at [589, 187] on div "6" at bounding box center [588, 185] width 21 height 21
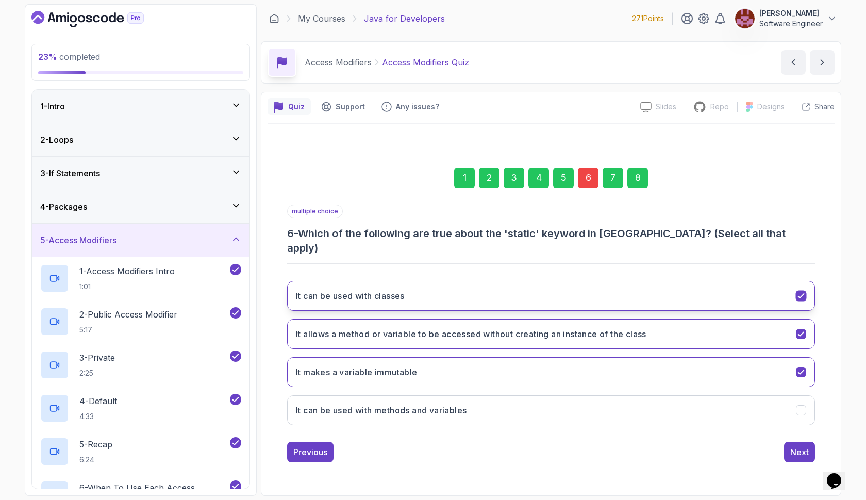
click at [606, 286] on button "It can be used with classes" at bounding box center [551, 296] width 528 height 30
click at [799, 446] on div "Next" at bounding box center [799, 452] width 19 height 12
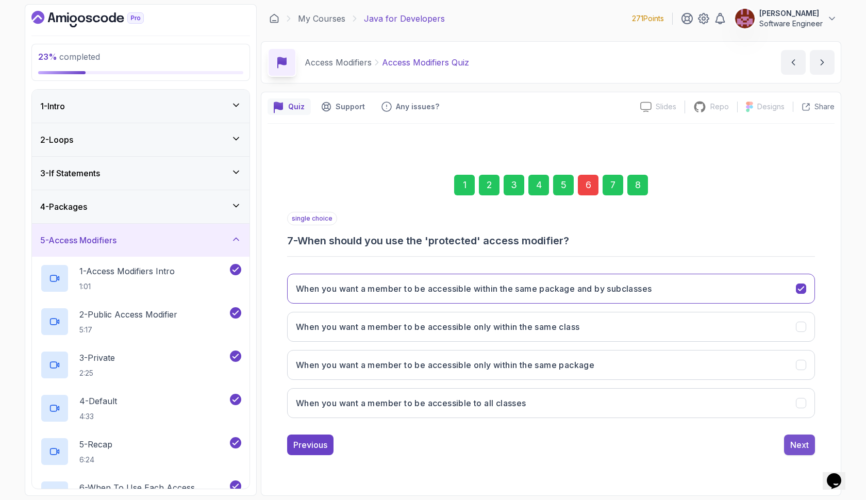
click at [793, 440] on div "Next" at bounding box center [799, 445] width 19 height 12
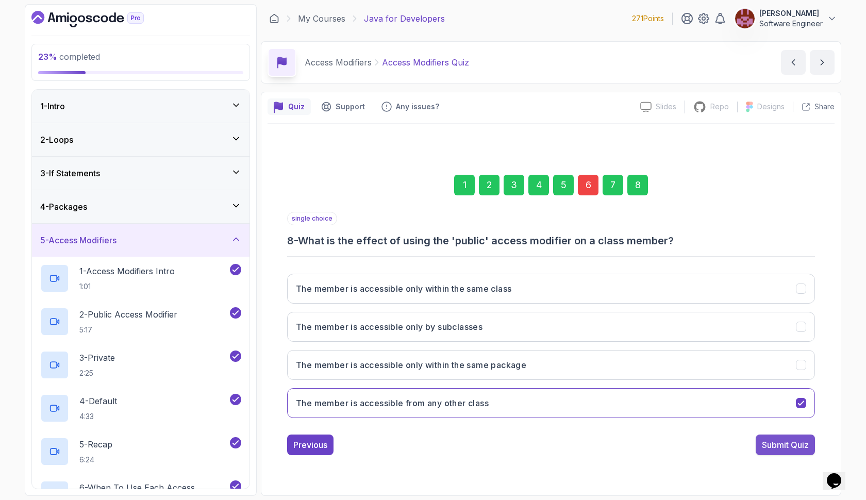
click at [803, 451] on div "Submit Quiz" at bounding box center [785, 445] width 47 height 12
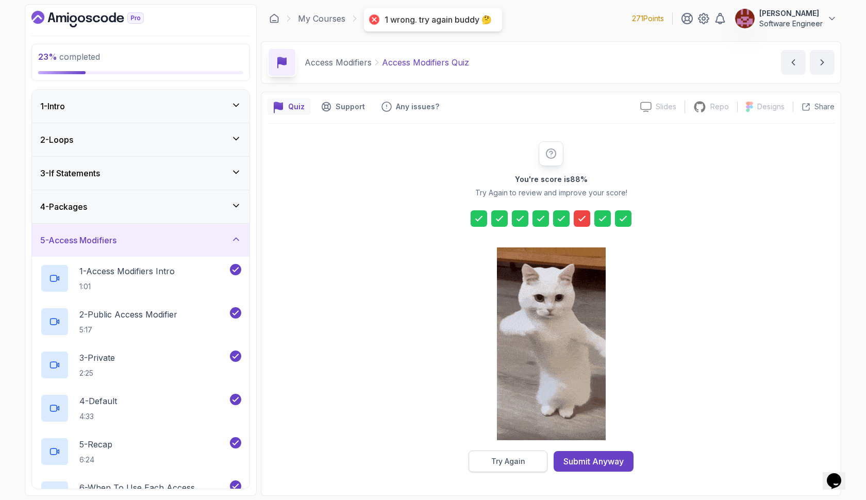
click at [520, 459] on div "Try Again" at bounding box center [508, 461] width 34 height 10
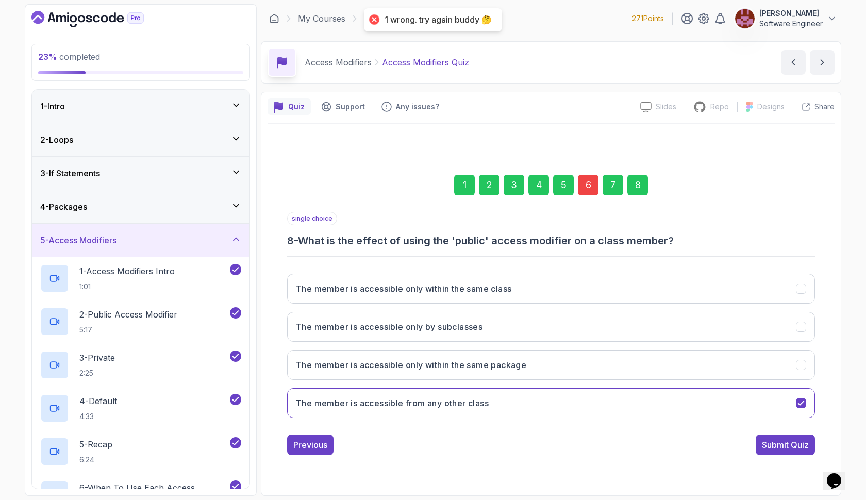
click at [590, 186] on div "6" at bounding box center [588, 185] width 21 height 21
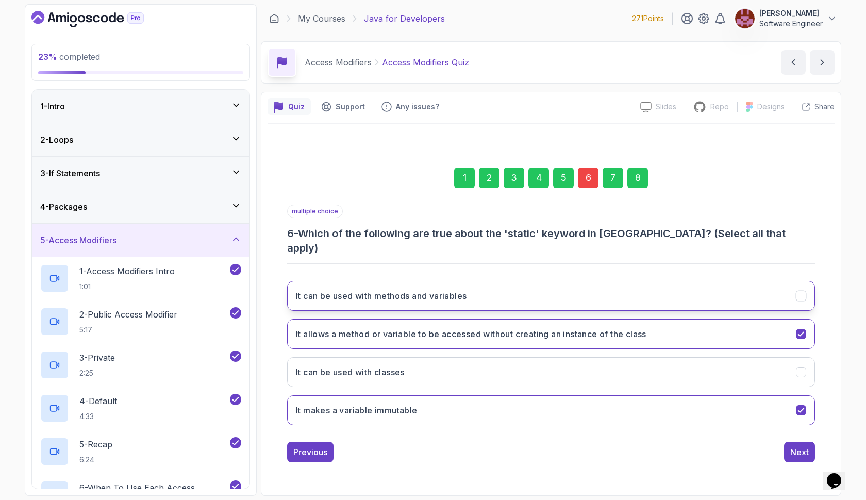
click at [674, 283] on button "It can be used with methods and variables" at bounding box center [551, 296] width 528 height 30
click at [634, 181] on div "8" at bounding box center [637, 178] width 21 height 21
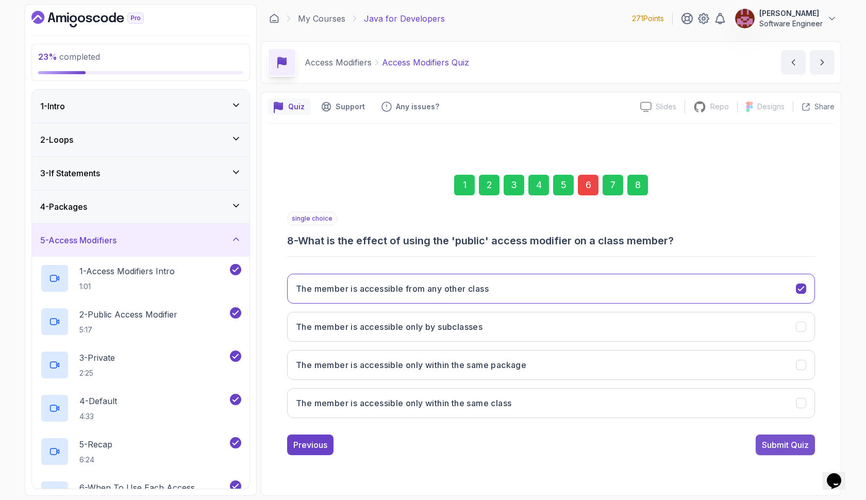
click at [773, 446] on div "Submit Quiz" at bounding box center [785, 445] width 47 height 12
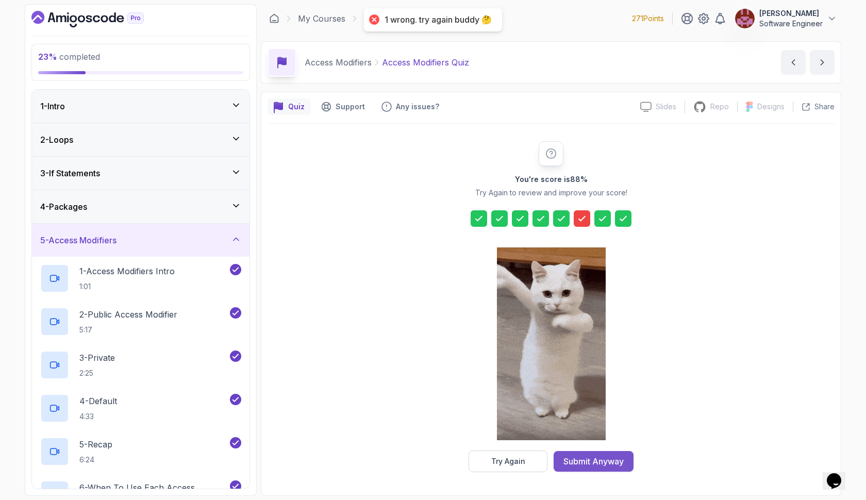
click at [592, 464] on div "Submit Anyway" at bounding box center [594, 461] width 60 height 12
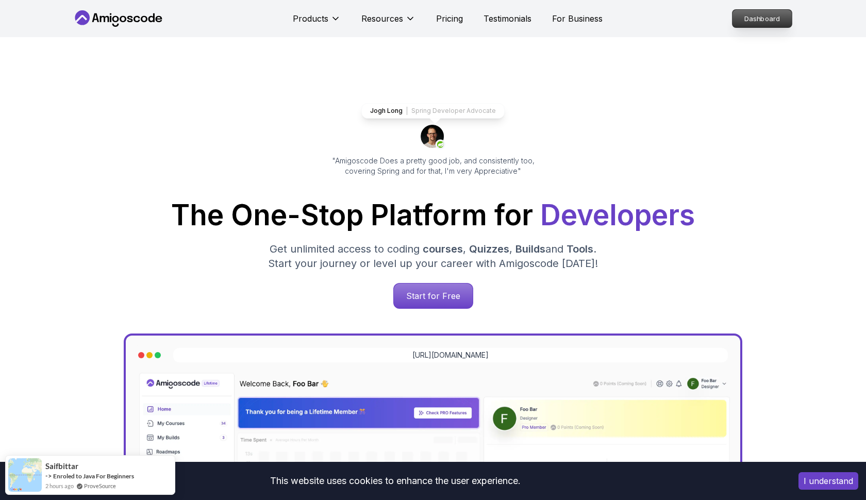
click at [766, 13] on p "Dashboard" at bounding box center [762, 19] width 59 height 18
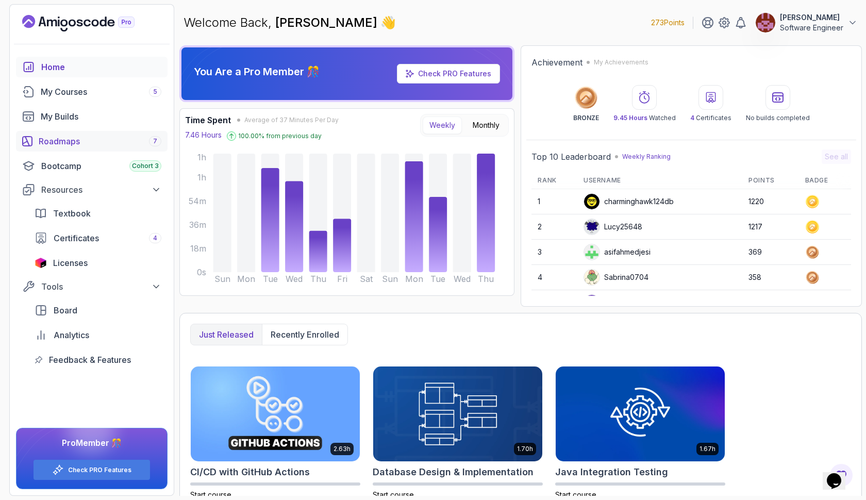
click at [88, 142] on div "Roadmaps 7" at bounding box center [100, 141] width 123 height 12
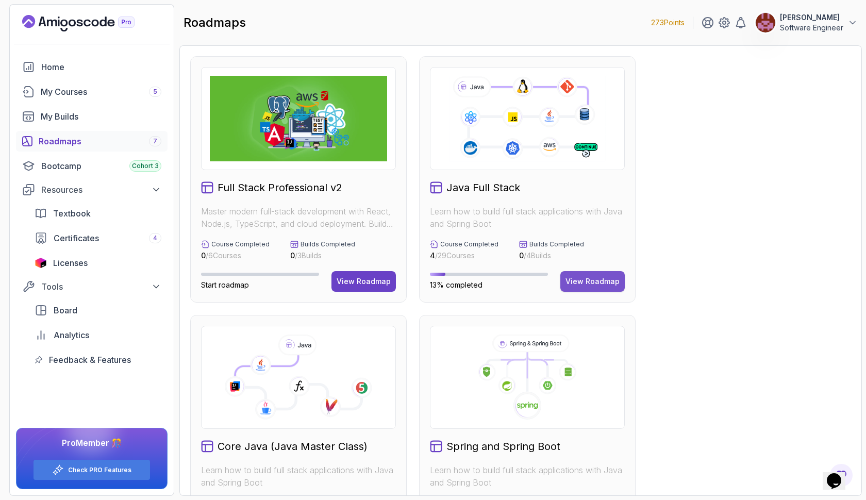
click at [597, 288] on button "View Roadmap" at bounding box center [592, 281] width 64 height 21
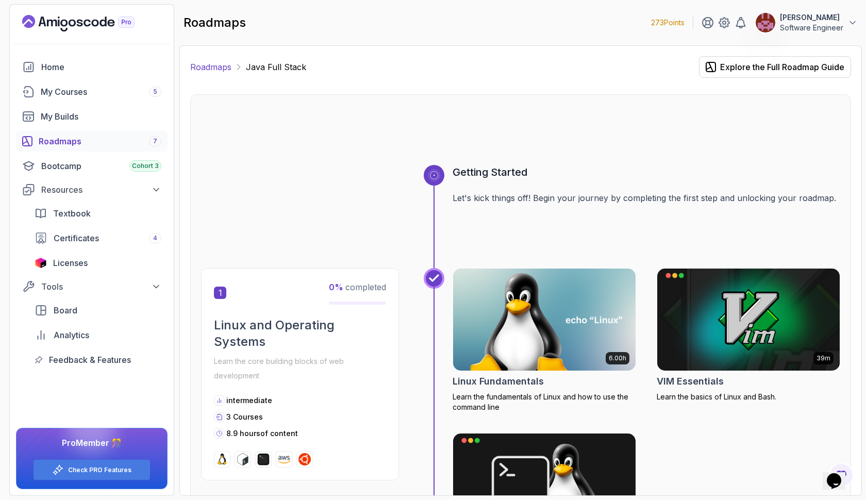
click at [227, 70] on link "Roadmaps" at bounding box center [210, 67] width 41 height 12
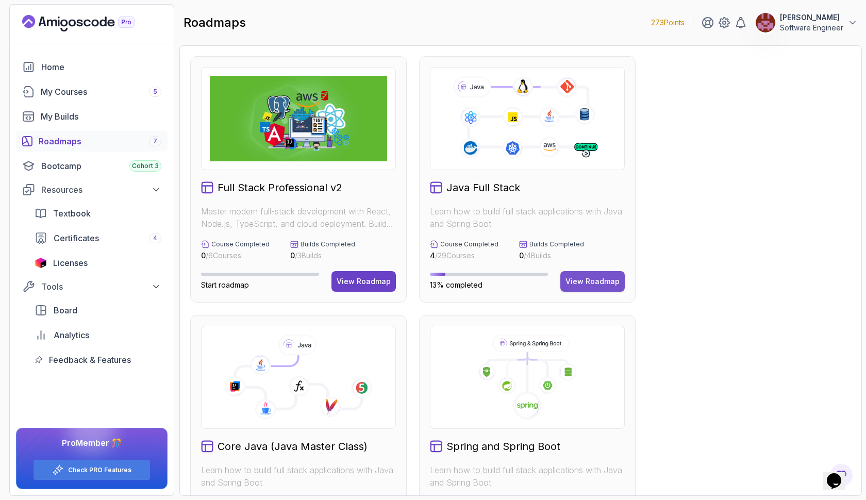
click at [589, 282] on div "View Roadmap" at bounding box center [593, 281] width 54 height 10
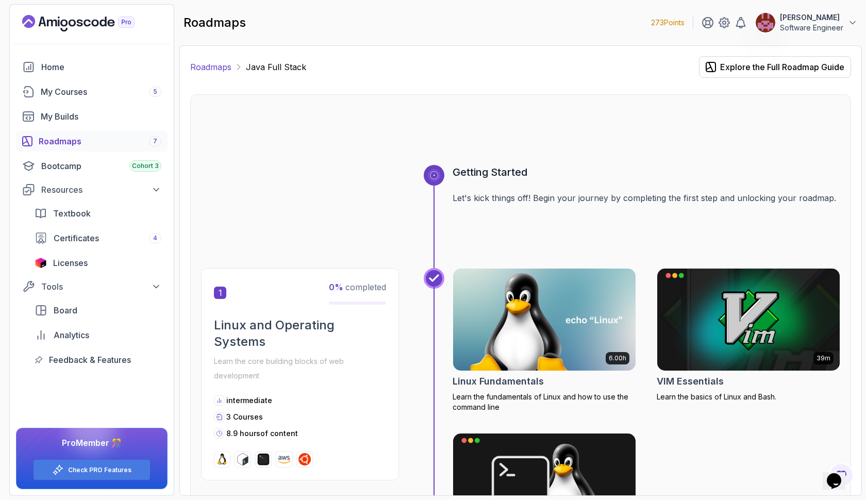
click at [213, 63] on link "Roadmaps" at bounding box center [210, 67] width 41 height 12
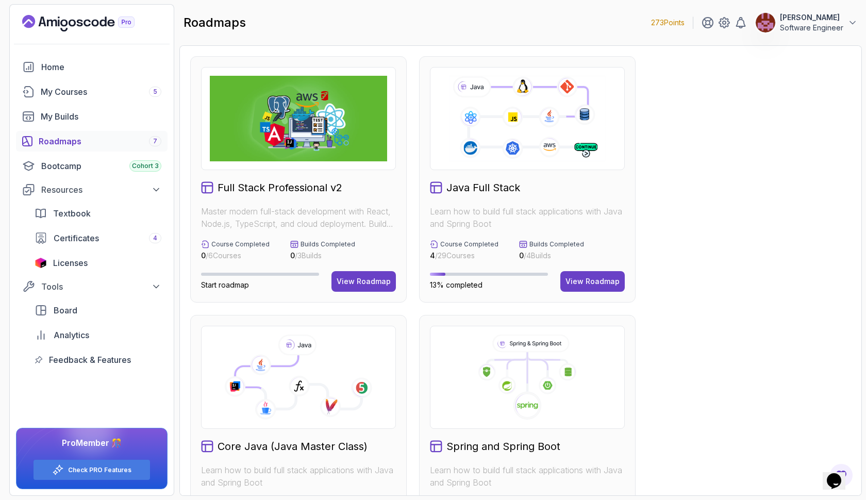
click at [535, 158] on icon at bounding box center [527, 118] width 159 height 89
click at [546, 168] on div at bounding box center [527, 118] width 195 height 103
click at [502, 185] on h2 "Java Full Stack" at bounding box center [483, 187] width 74 height 14
click at [106, 92] on div "My Courses 5" at bounding box center [101, 92] width 121 height 12
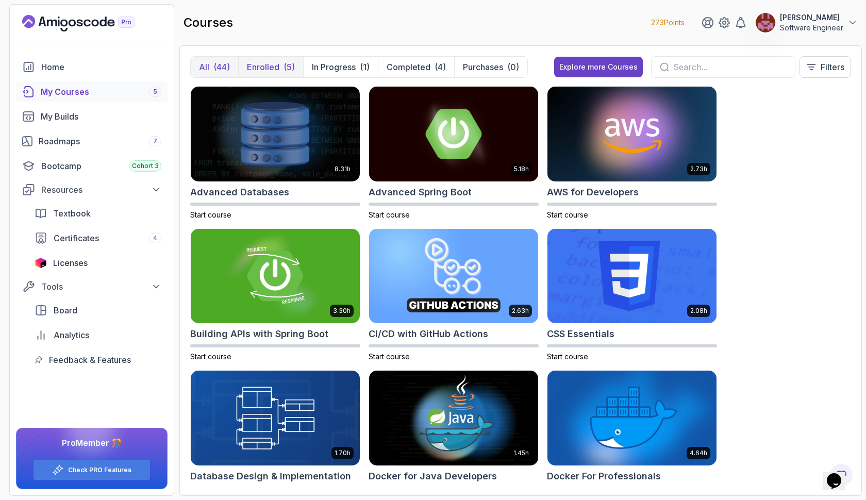
click at [284, 70] on div "(5)" at bounding box center [289, 67] width 11 height 12
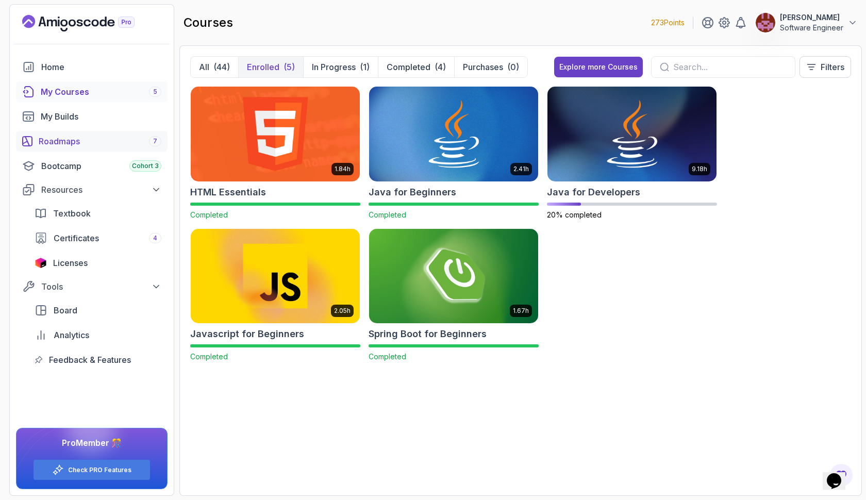
click at [103, 139] on div "Roadmaps 7" at bounding box center [100, 141] width 123 height 12
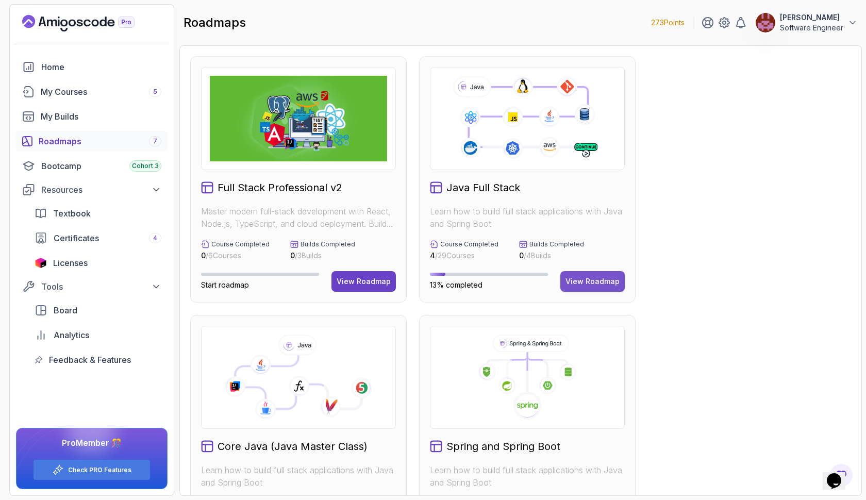
click at [594, 279] on div "View Roadmap" at bounding box center [593, 281] width 54 height 10
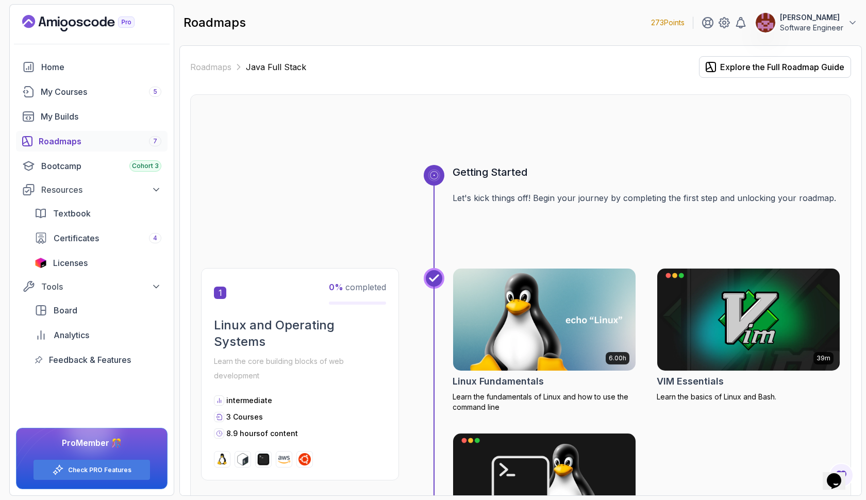
scroll to position [10, 0]
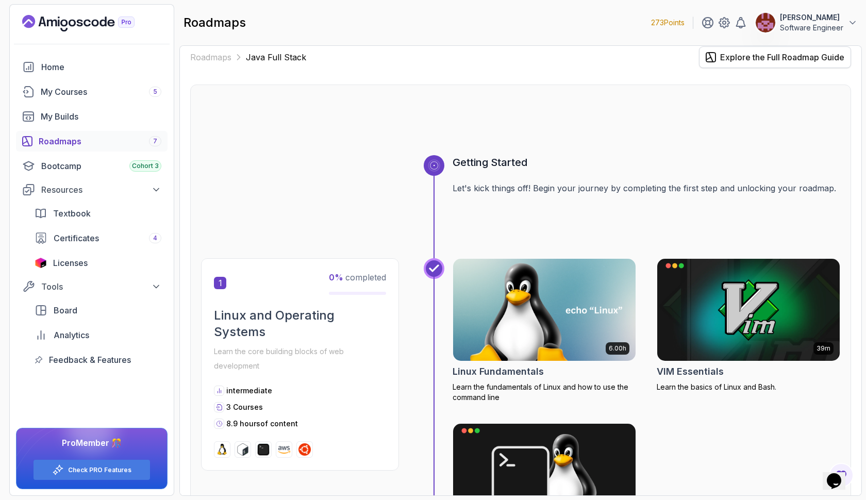
click at [720, 61] on div "Explore the Full Roadmap Guide" at bounding box center [782, 57] width 124 height 12
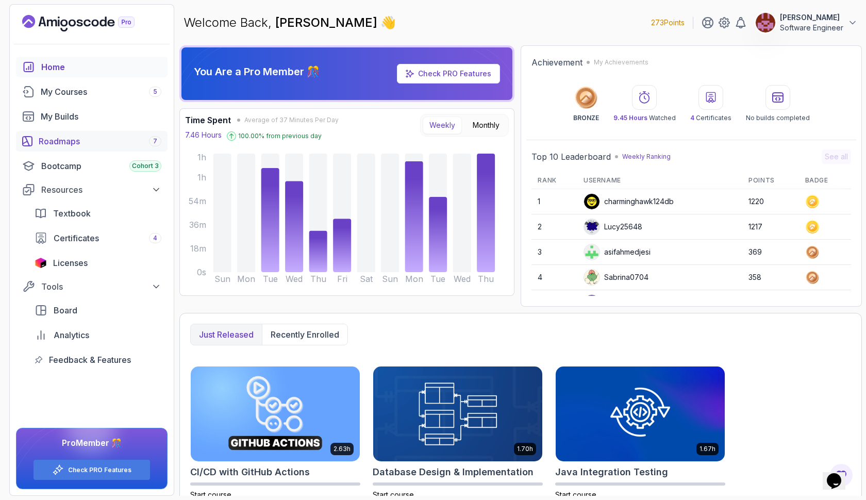
click at [80, 141] on div "Roadmaps 7" at bounding box center [100, 141] width 123 height 12
